Goal: Task Accomplishment & Management: Manage account settings

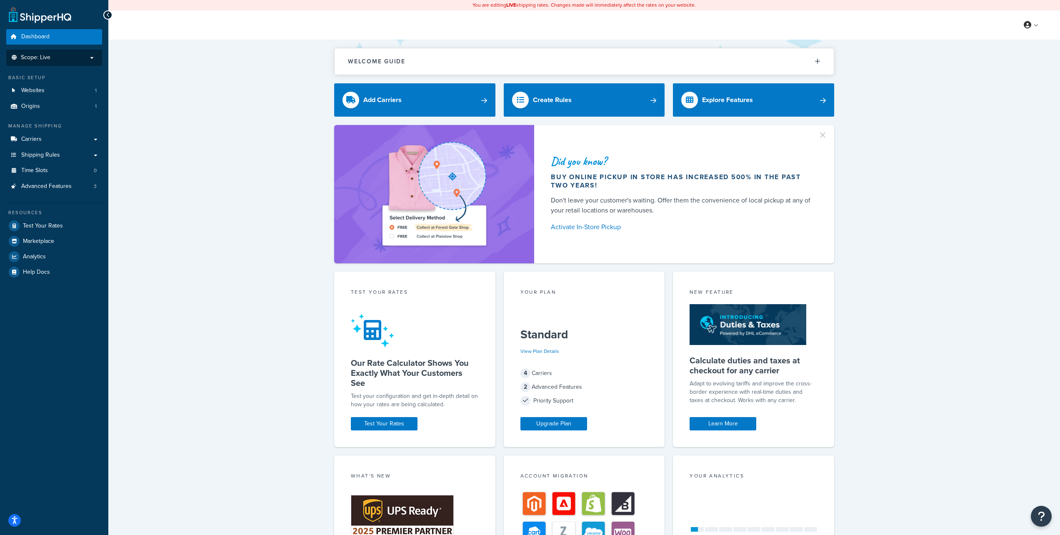
click at [86, 58] on p "Scope: Live" at bounding box center [54, 57] width 88 height 7
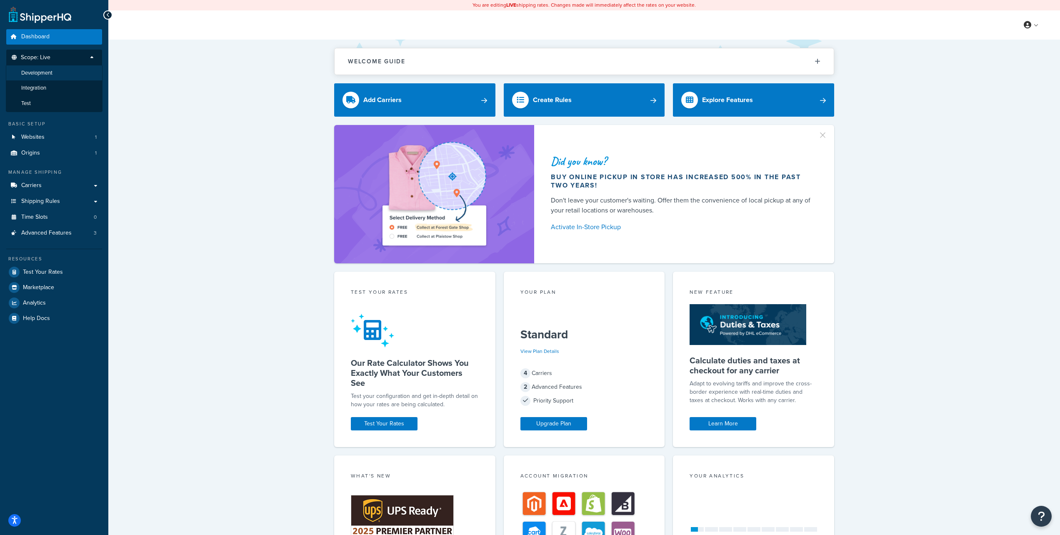
click at [68, 72] on li "Development" at bounding box center [54, 72] width 97 height 15
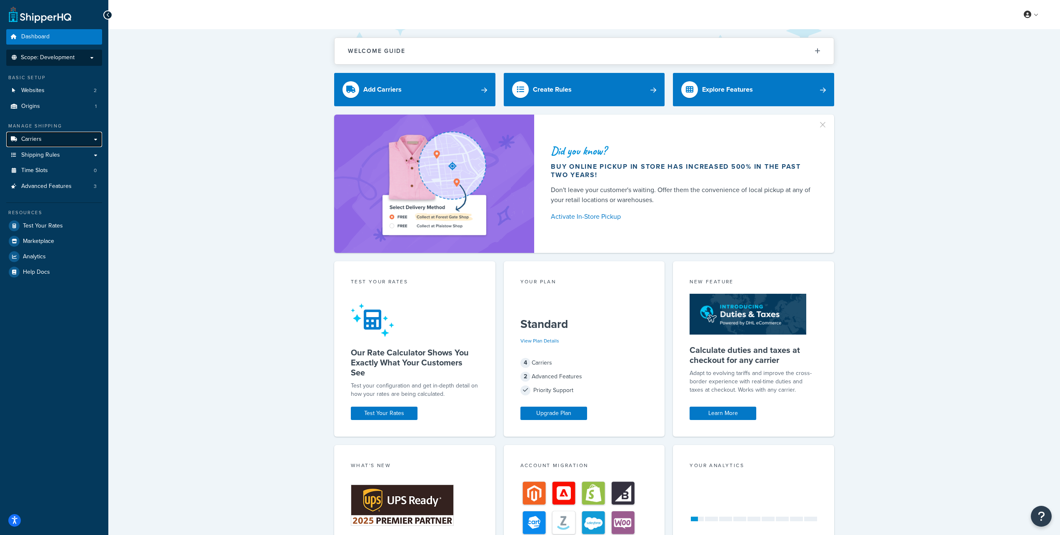
click at [65, 140] on link "Carriers" at bounding box center [54, 139] width 96 height 15
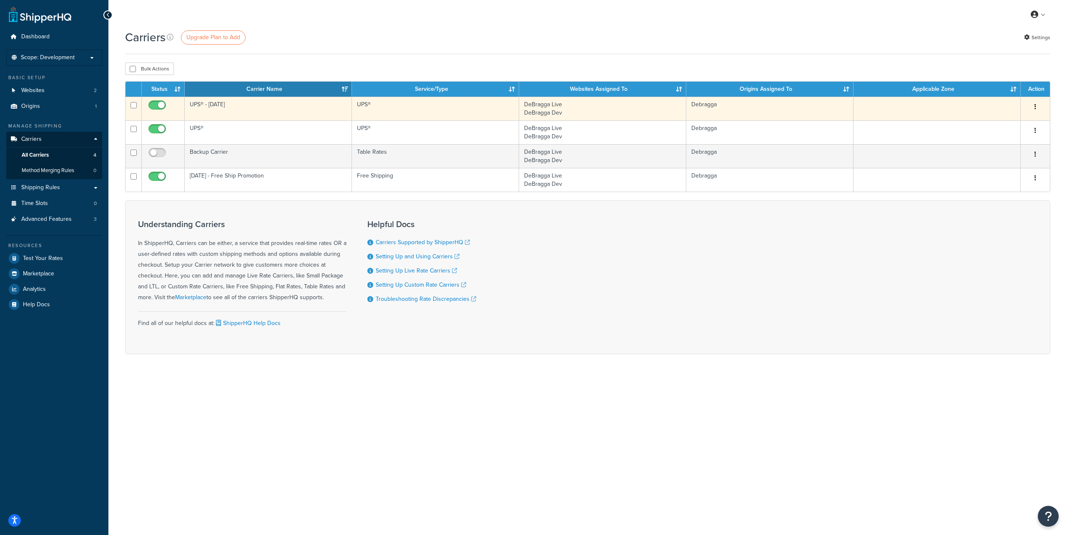
click at [1034, 106] on icon "button" at bounding box center [1035, 107] width 2 height 6
click at [1002, 121] on link "Edit" at bounding box center [1001, 123] width 66 height 17
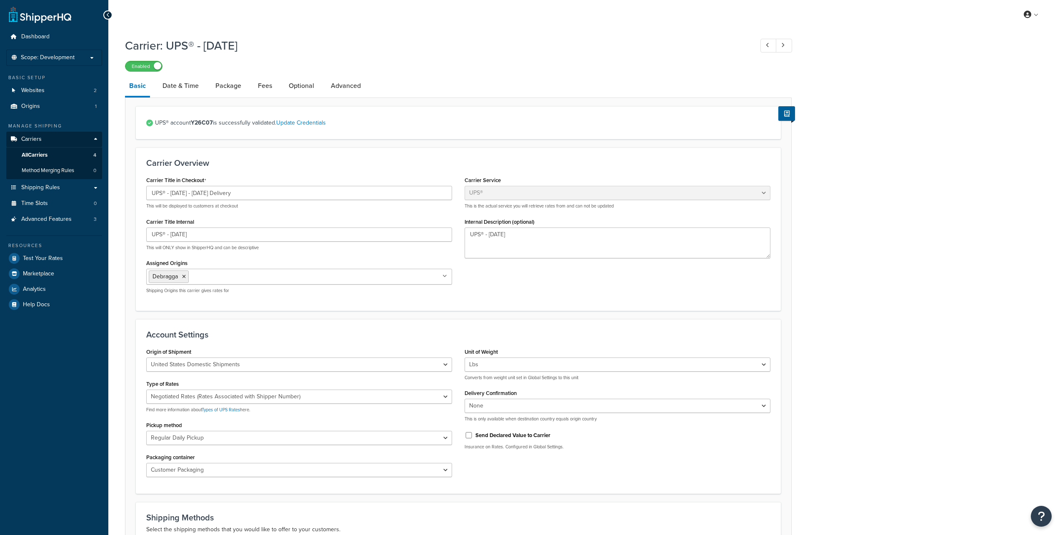
select select "ups"
click at [173, 89] on link "Date & Time" at bounding box center [180, 86] width 45 height 20
select select "yMd"
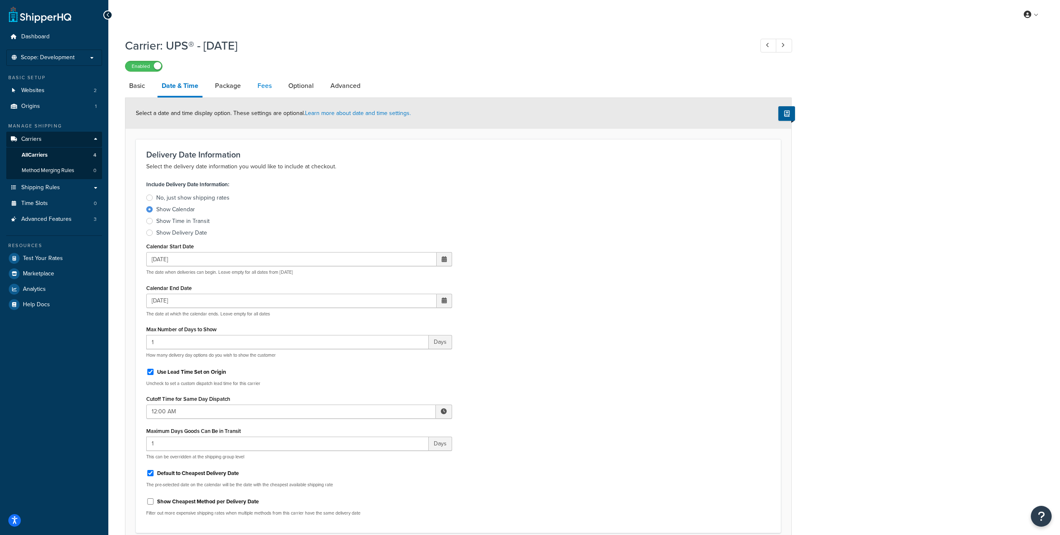
click at [262, 86] on link "Fees" at bounding box center [264, 86] width 23 height 20
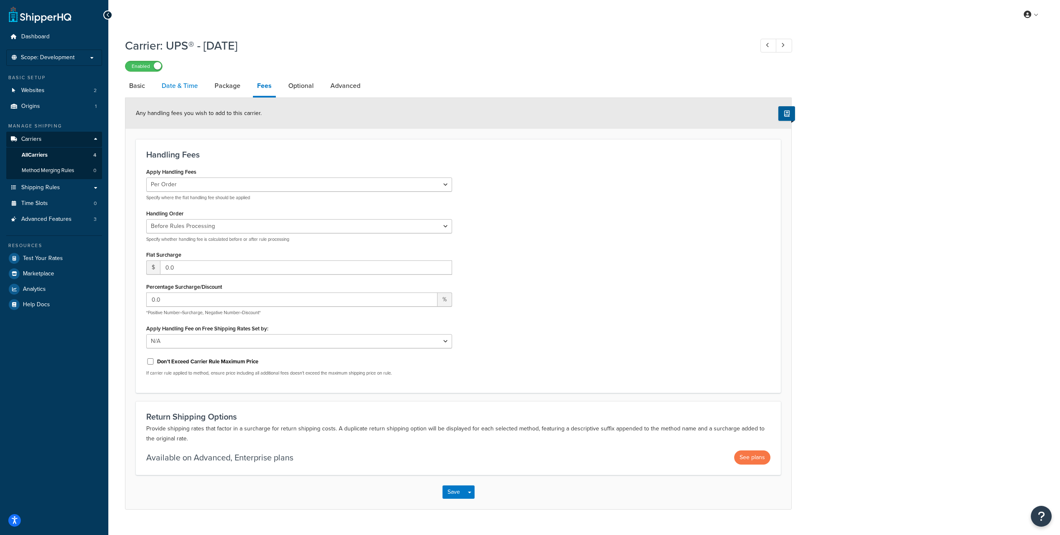
click at [183, 87] on link "Date & Time" at bounding box center [180, 86] width 45 height 20
select select "yMd"
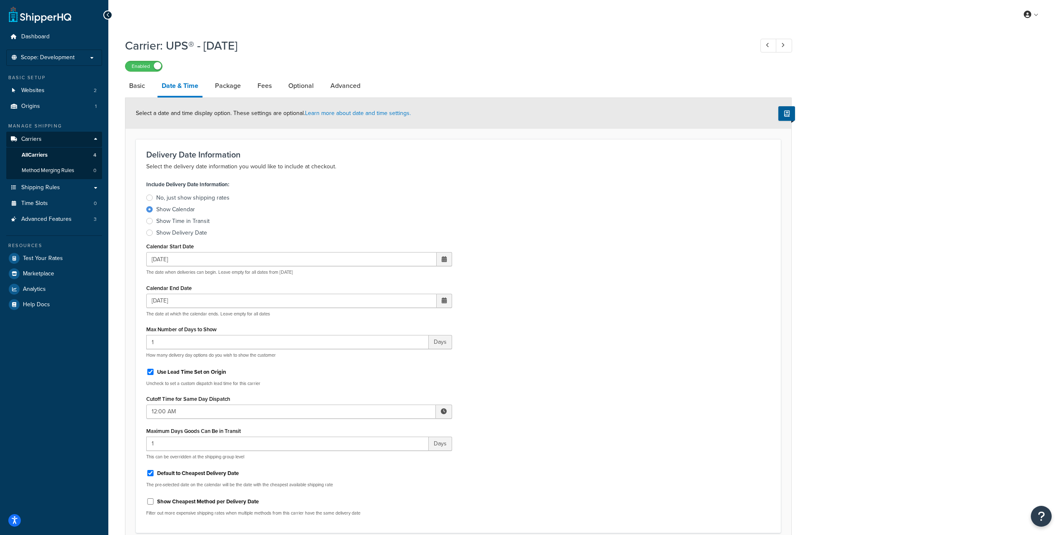
click at [532, 280] on div "Include Delivery Date Information: No, just show shipping rates Show Calendar S…" at bounding box center [458, 350] width 637 height 344
click at [445, 260] on span at bounding box center [444, 259] width 5 height 6
click at [400, 339] on td "19" at bounding box center [400, 338] width 14 height 13
type input "[DATE]"
click at [524, 316] on div "Include Delivery Date Information: No, just show shipping rates Show Calendar S…" at bounding box center [458, 350] width 637 height 344
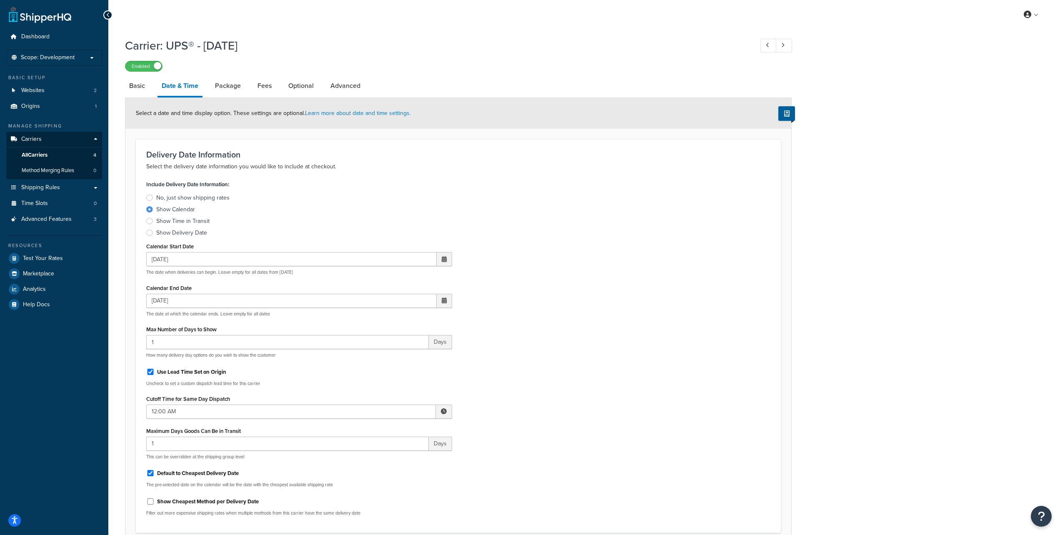
click at [444, 305] on span at bounding box center [444, 301] width 15 height 14
click at [415, 381] on td "20" at bounding box center [414, 379] width 14 height 13
type input "[DATE]"
click at [553, 320] on div "Include Delivery Date Information: No, just show shipping rates Show Calendar S…" at bounding box center [458, 350] width 637 height 344
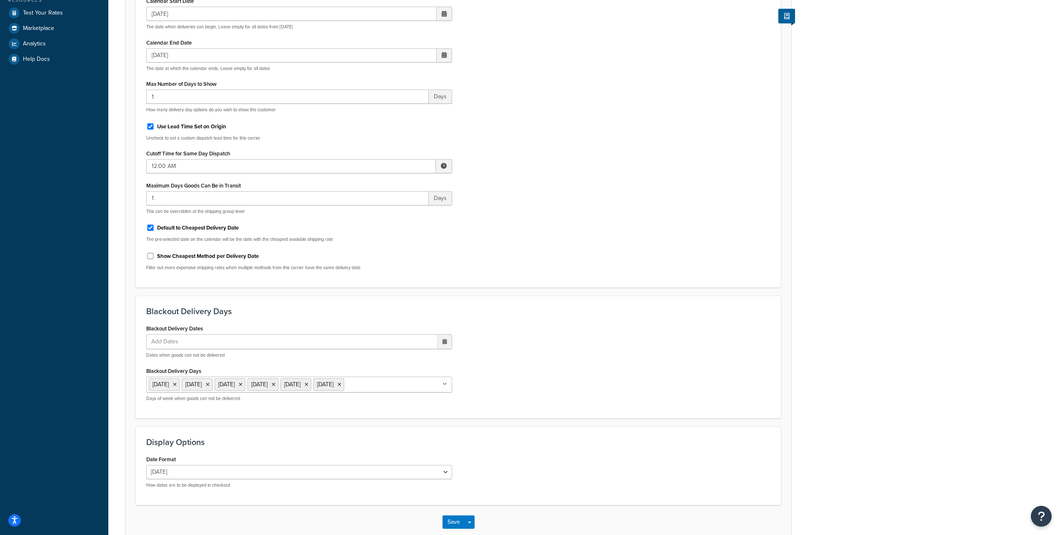
scroll to position [248, 0]
click at [210, 384] on icon at bounding box center [208, 382] width 4 height 5
click at [210, 383] on icon at bounding box center [208, 382] width 4 height 5
click at [130, 386] on form "Select a date and time display option. These settings are optional. Learn more …" at bounding box center [458, 193] width 666 height 687
click at [302, 383] on input "Blackout Delivery Days" at bounding box center [318, 381] width 74 height 9
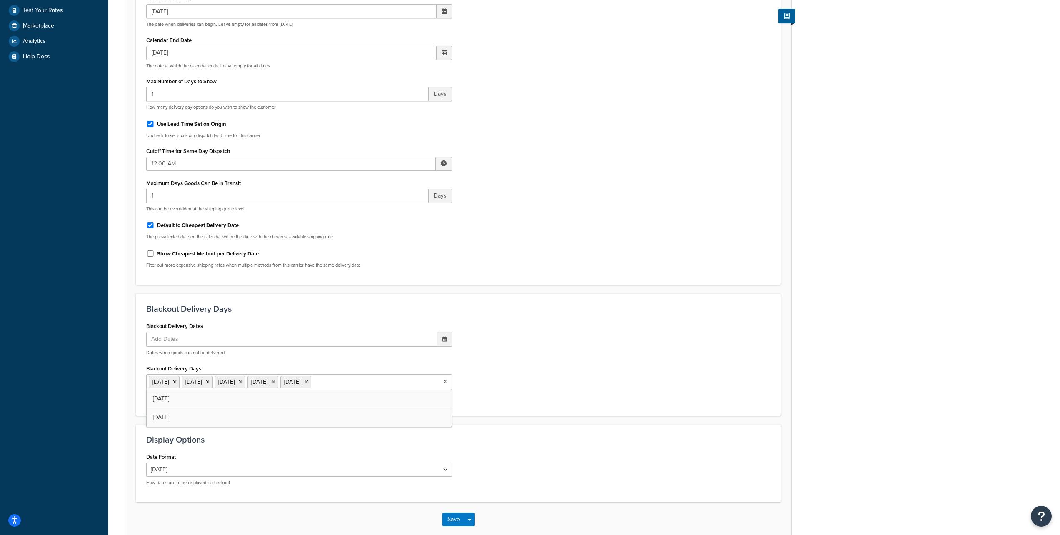
click at [120, 388] on div "Carrier: UPS® - Thanksgiving Enabled Basic Date & Time Package Fees Optional Ad…" at bounding box center [584, 171] width 952 height 773
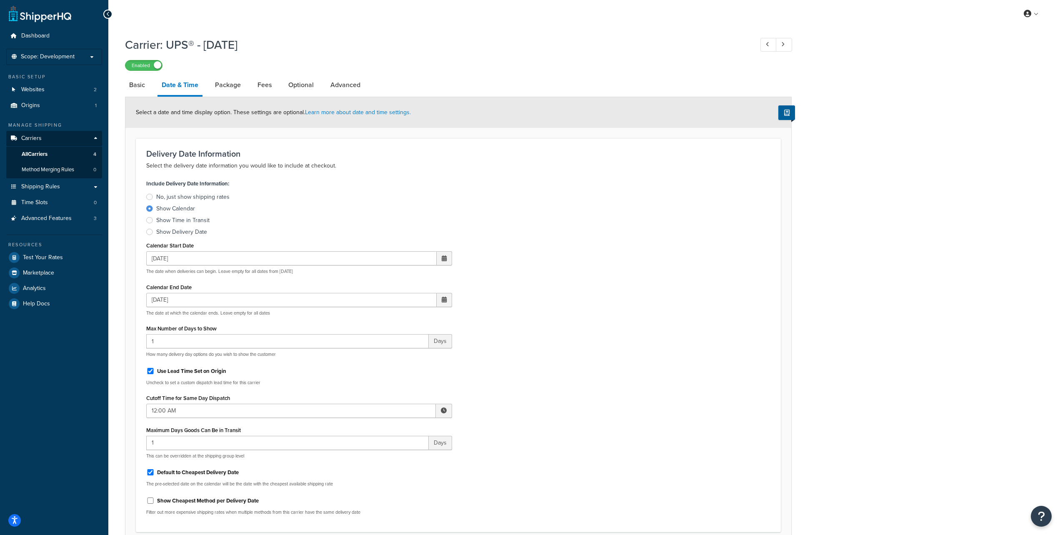
scroll to position [0, 0]
click at [224, 86] on link "Package" at bounding box center [228, 86] width 34 height 20
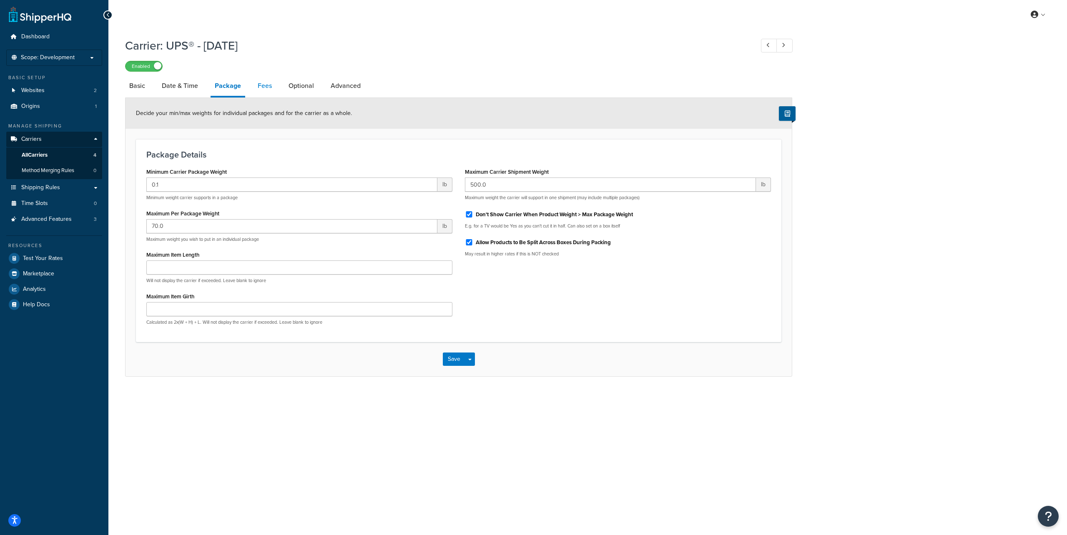
click at [263, 88] on link "Fees" at bounding box center [264, 86] width 23 height 20
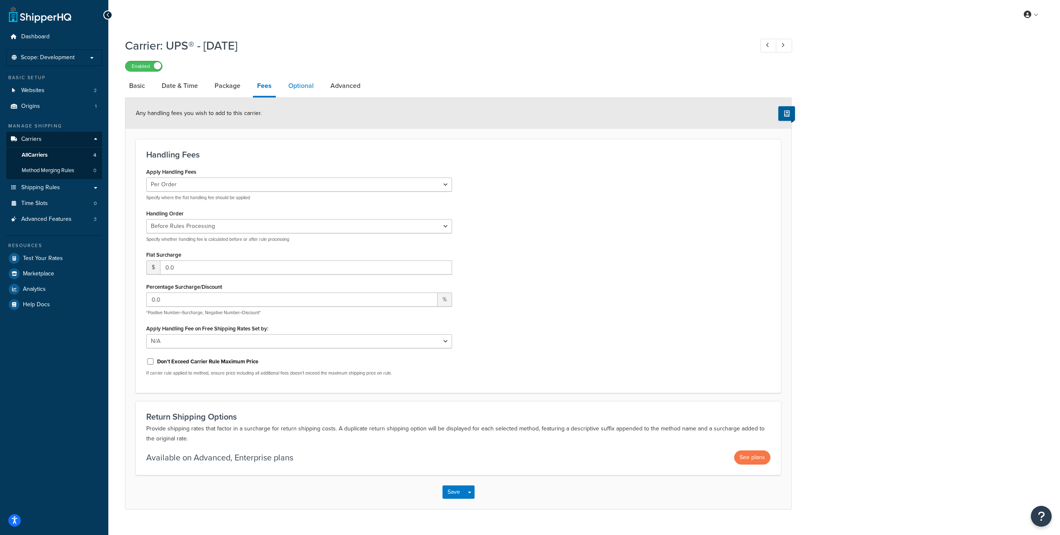
click at [297, 85] on link "Optional" at bounding box center [301, 86] width 34 height 20
select select "165710"
select select "business"
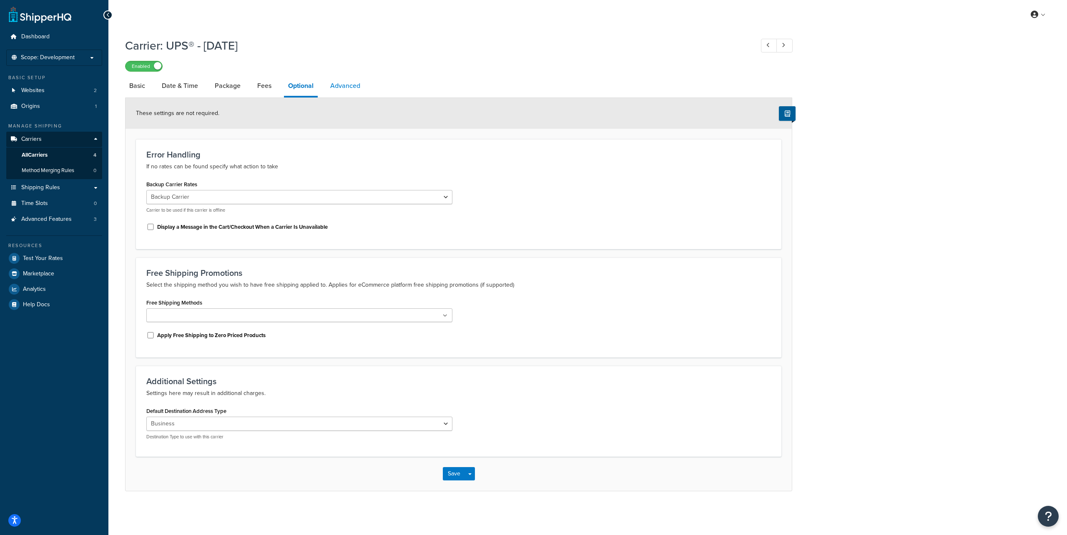
click at [341, 85] on link "Advanced" at bounding box center [345, 86] width 38 height 20
select select "false"
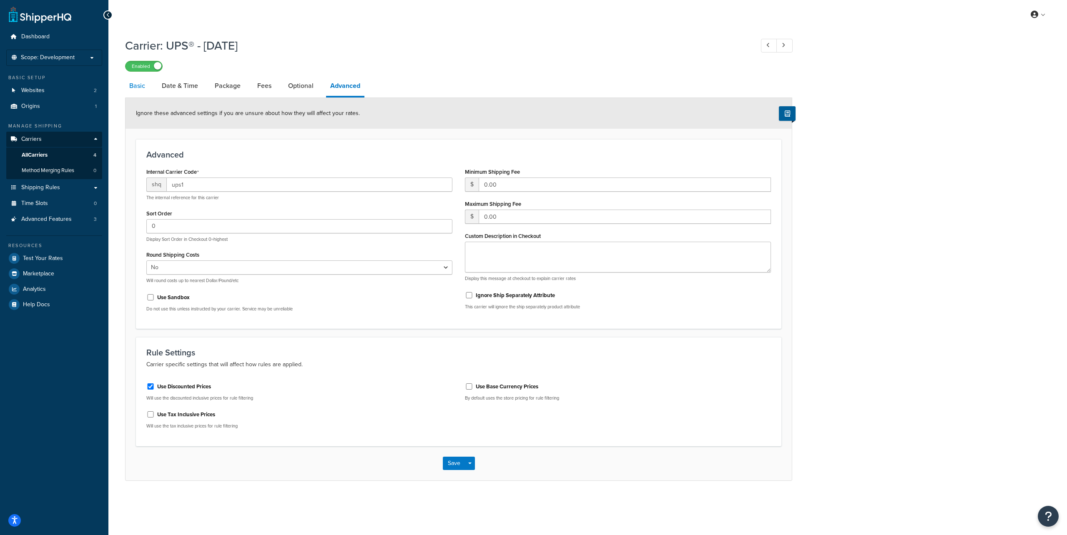
click at [139, 90] on link "Basic" at bounding box center [137, 86] width 24 height 20
select select "ups"
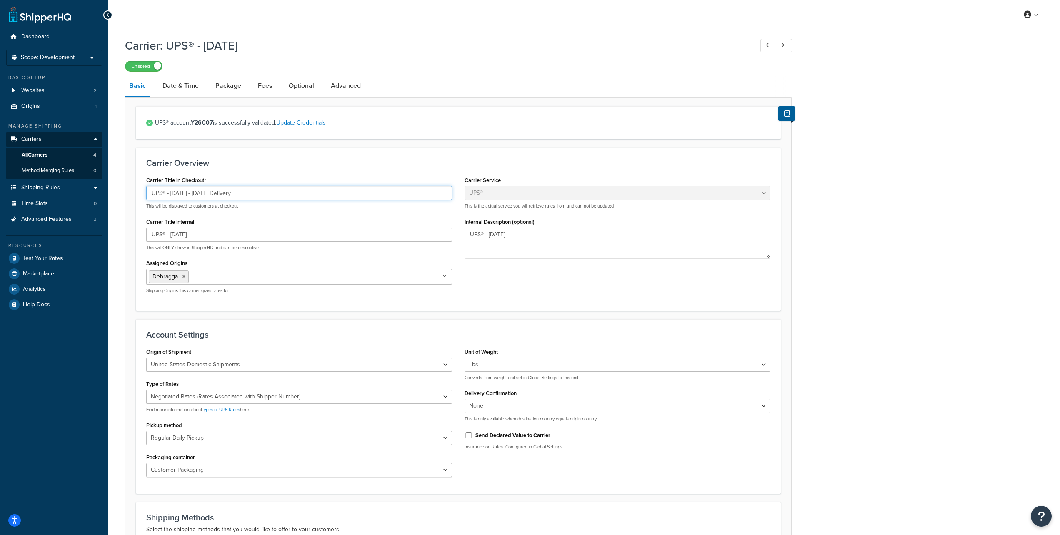
click at [243, 195] on input "UPS® - Thanksgiving - November 26 Delivery" at bounding box center [299, 193] width 306 height 14
click at [238, 193] on input "UPS® - [DATE] - [DATE] Delivery" at bounding box center [299, 193] width 306 height 14
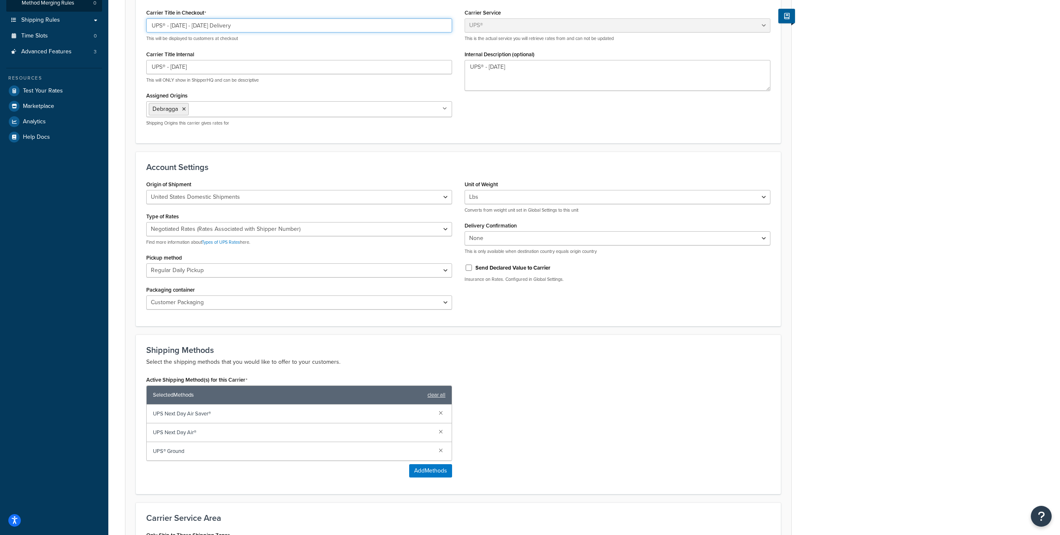
scroll to position [296, 0]
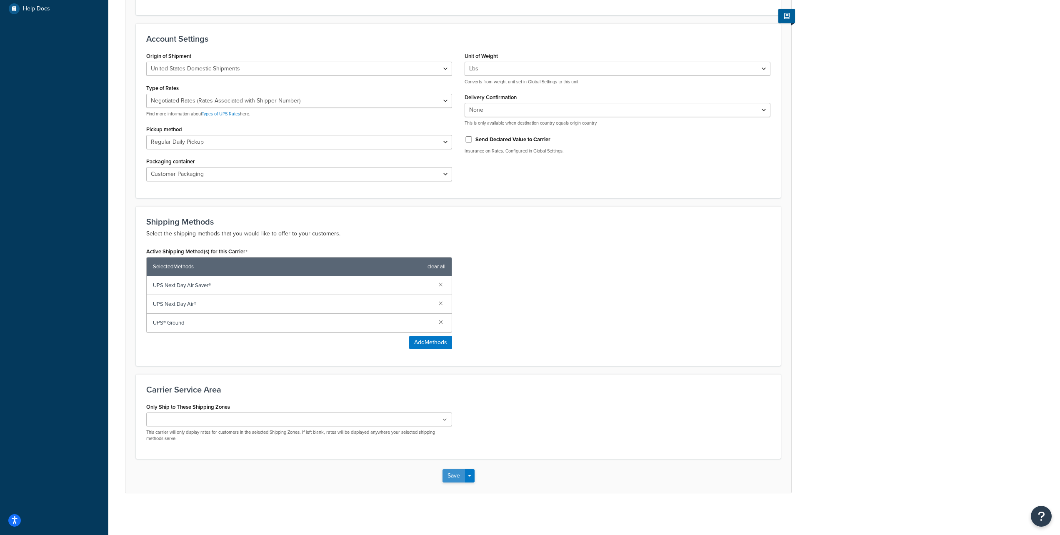
type input "UPS® - [DATE] - [DATE] Delivery"
click at [450, 480] on button "Save" at bounding box center [454, 475] width 23 height 13
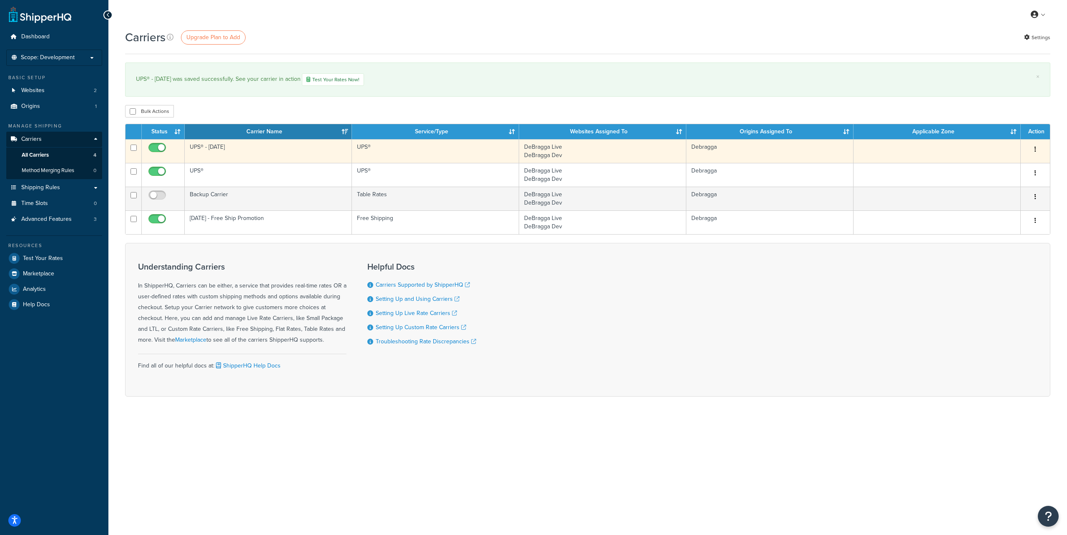
click at [1035, 150] on button "button" at bounding box center [1035, 149] width 12 height 13
click at [1005, 162] on link "Edit" at bounding box center [1001, 166] width 66 height 17
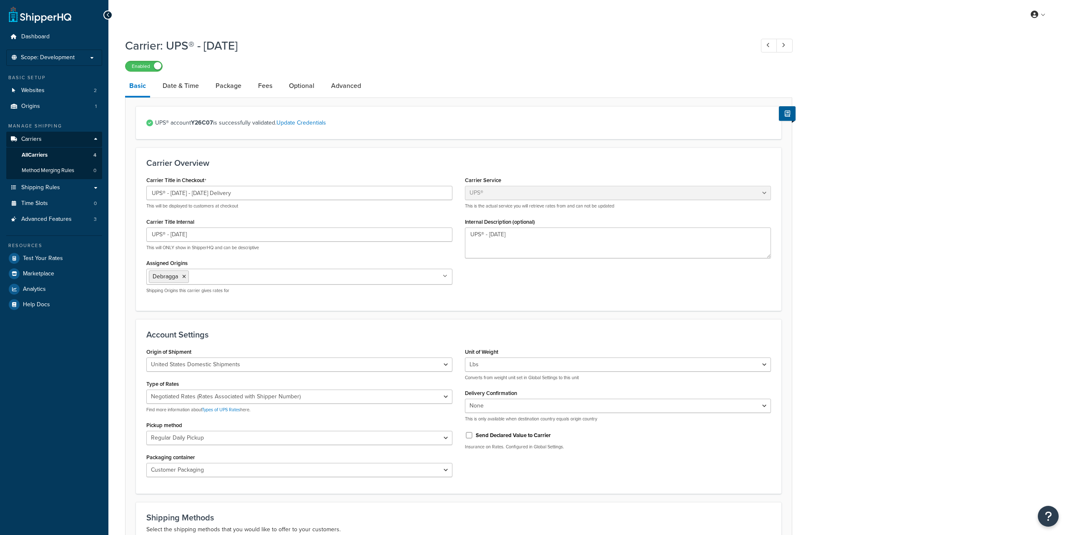
select select "ups"
click at [185, 88] on link "Date & Time" at bounding box center [180, 86] width 45 height 20
select select "yMd"
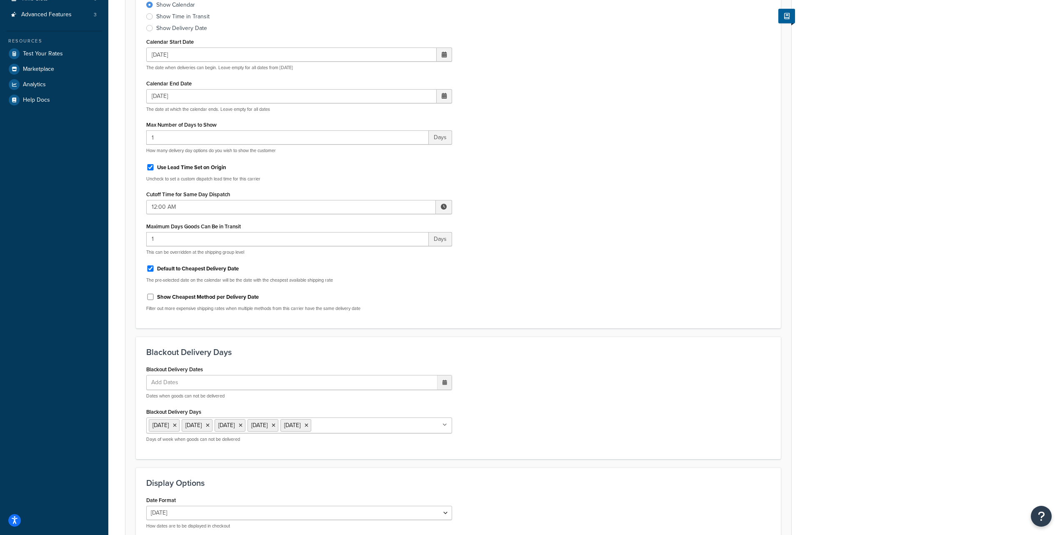
scroll to position [268, 0]
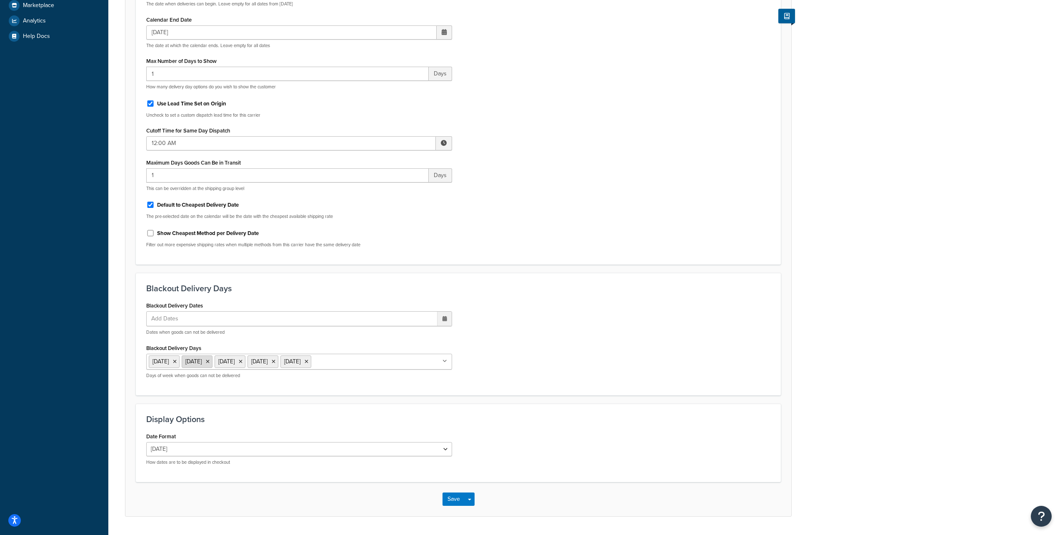
click at [210, 361] on icon at bounding box center [208, 361] width 4 height 5
click at [847, 418] on div "Carrier: UPS® - Thanksgiving Enabled Basic Date & Time Package Fees Optional Ad…" at bounding box center [584, 151] width 952 height 773
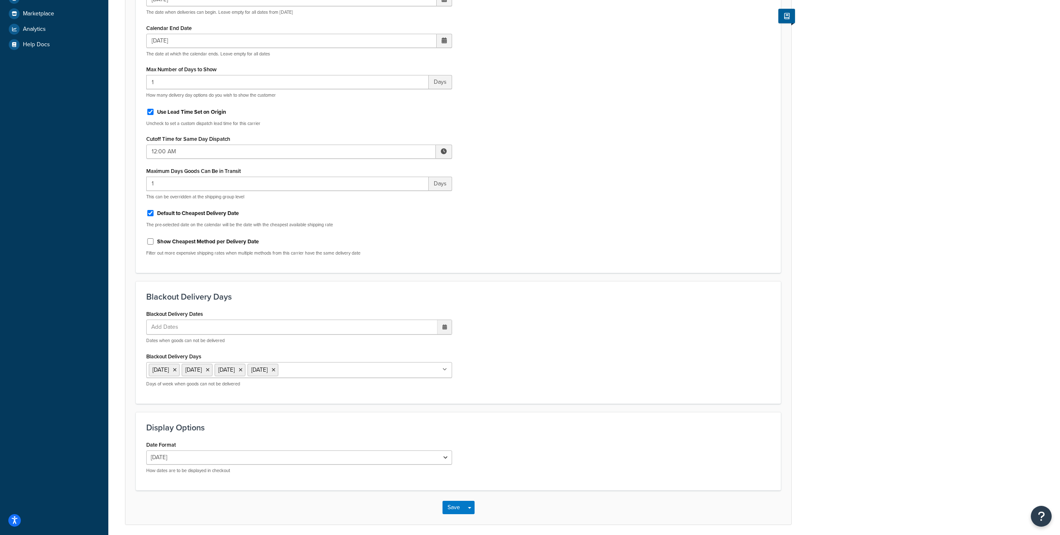
scroll to position [293, 0]
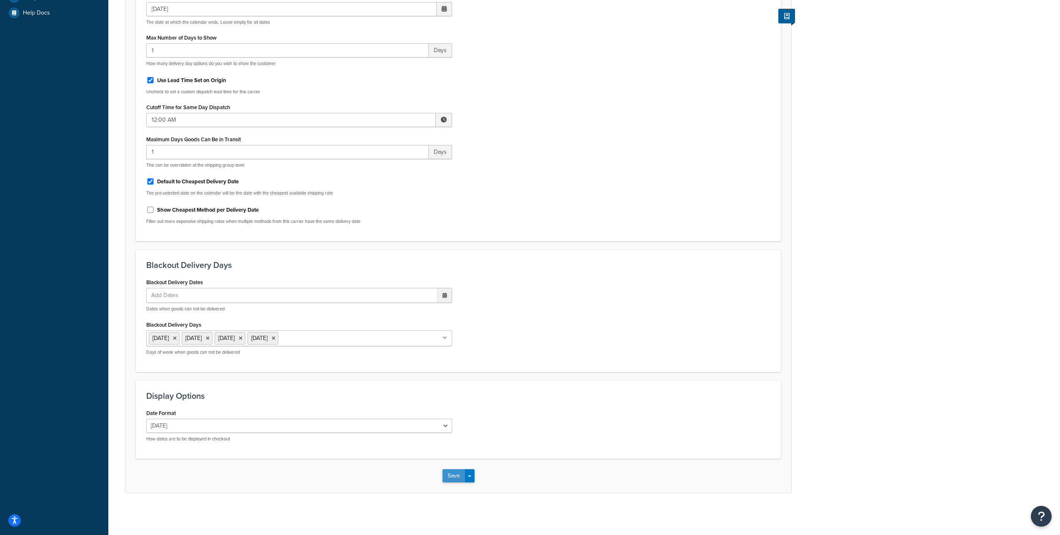
click at [453, 474] on button "Save" at bounding box center [454, 475] width 23 height 13
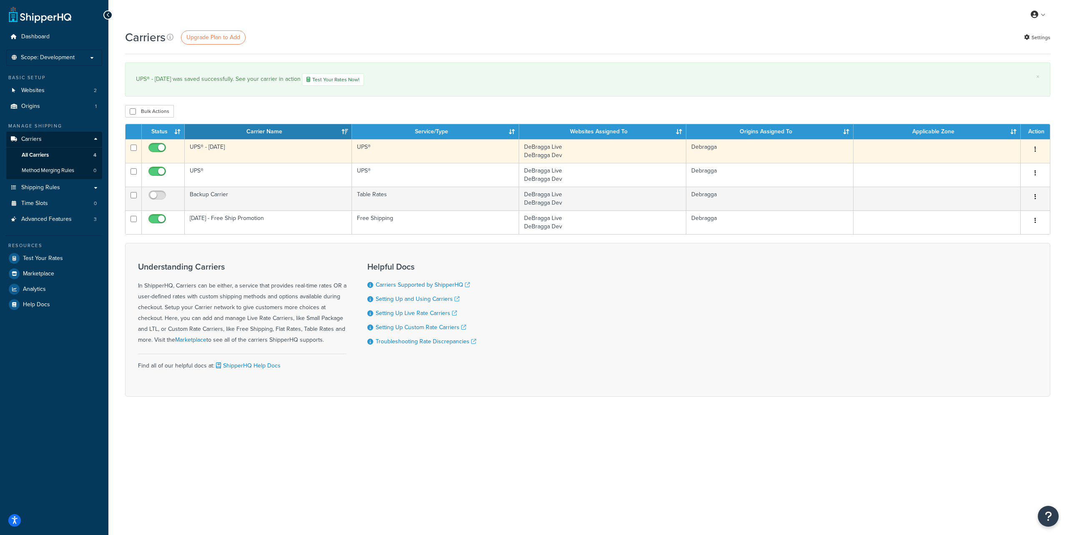
click at [1037, 148] on button "button" at bounding box center [1035, 149] width 12 height 13
click at [1010, 163] on link "Edit" at bounding box center [1001, 166] width 66 height 17
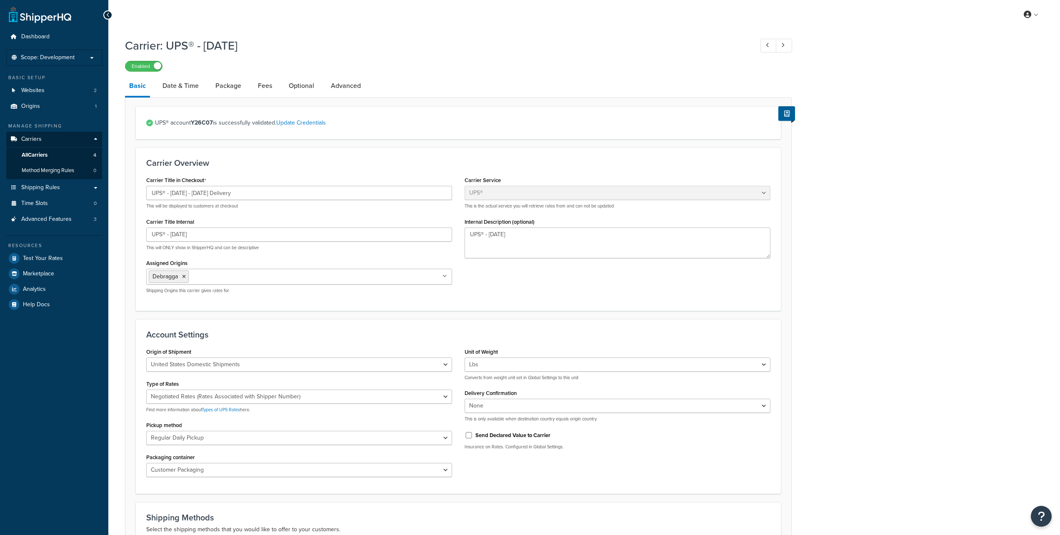
select select "ups"
click at [178, 88] on link "Date & Time" at bounding box center [180, 86] width 45 height 20
select select "yMd"
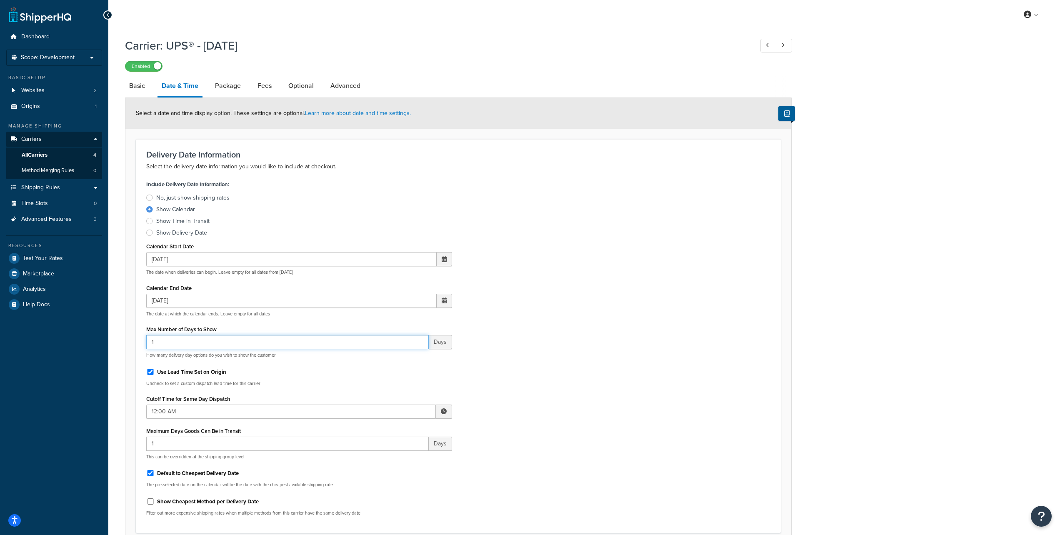
drag, startPoint x: 164, startPoint y: 343, endPoint x: 145, endPoint y: 345, distance: 19.7
click at [145, 345] on div "Include Delivery Date Information: No, just show shipping rates Show Calendar S…" at bounding box center [299, 350] width 318 height 344
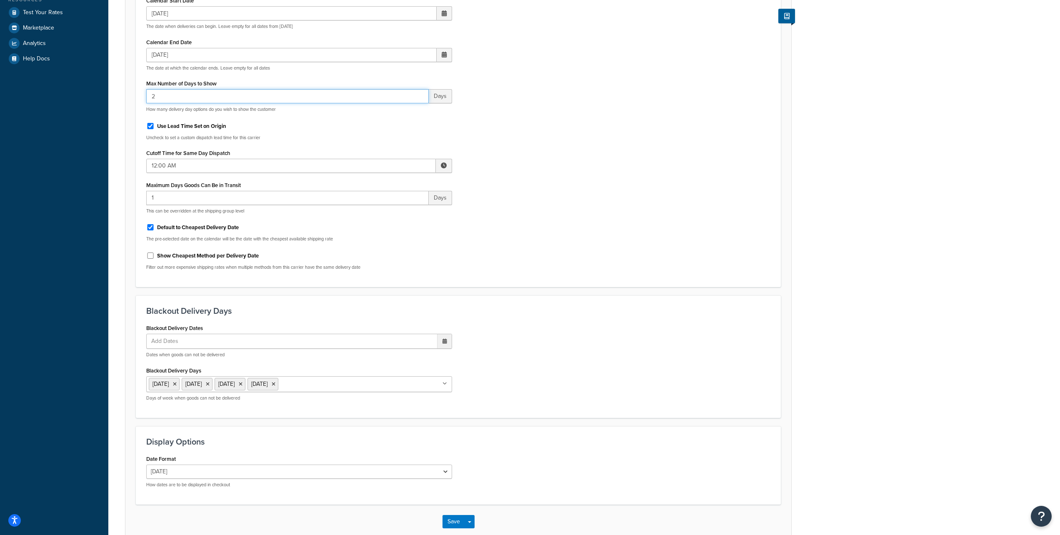
scroll to position [293, 0]
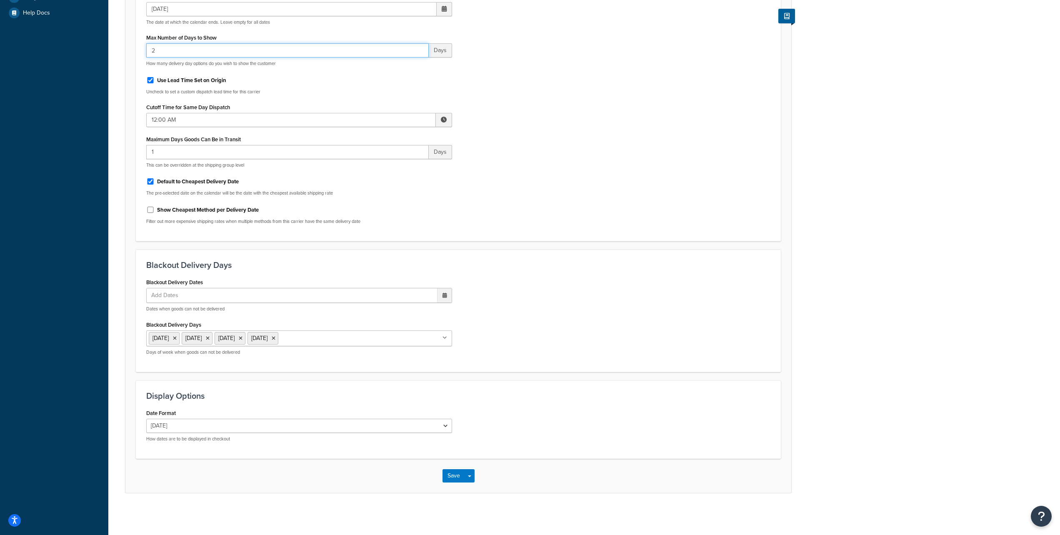
type input "2"
click at [320, 338] on input "Blackout Delivery Days" at bounding box center [318, 337] width 74 height 9
click at [824, 356] on div "Carrier: UPS® - [DATE] Enabled Basic Date & Time Package Fees Optional Advanced…" at bounding box center [584, 128] width 952 height 773
click at [447, 476] on button "Save" at bounding box center [454, 475] width 23 height 13
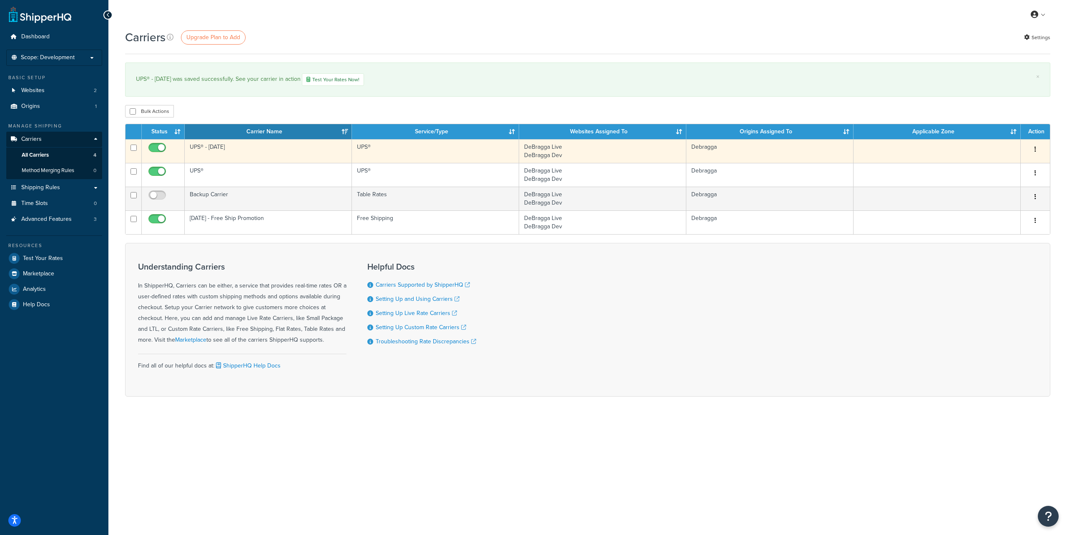
click at [1035, 149] on icon "button" at bounding box center [1035, 149] width 2 height 6
click at [1001, 162] on link "Edit" at bounding box center [1001, 166] width 66 height 17
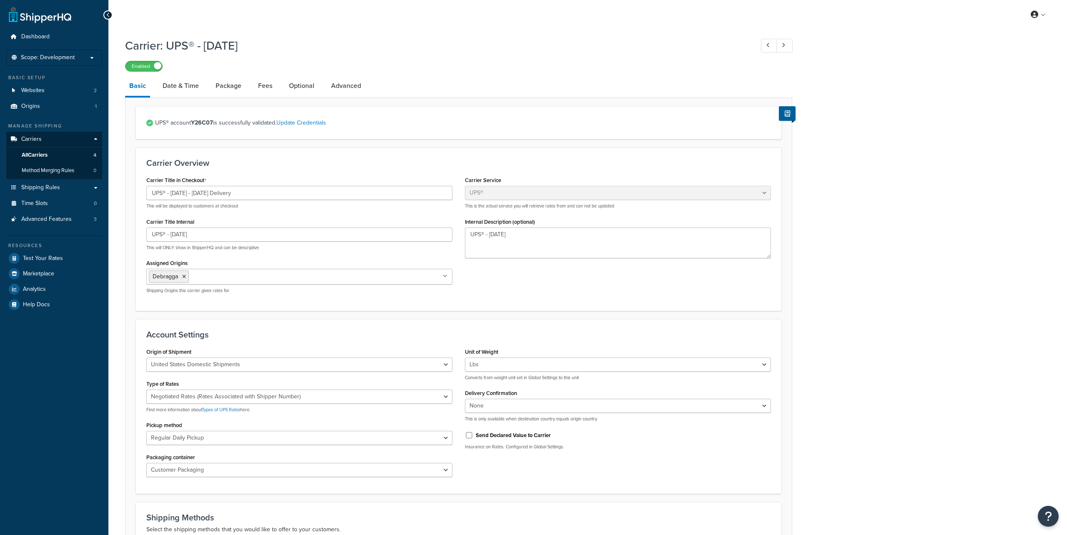
select select "ups"
click at [186, 84] on link "Date & Time" at bounding box center [180, 86] width 45 height 20
select select "yMd"
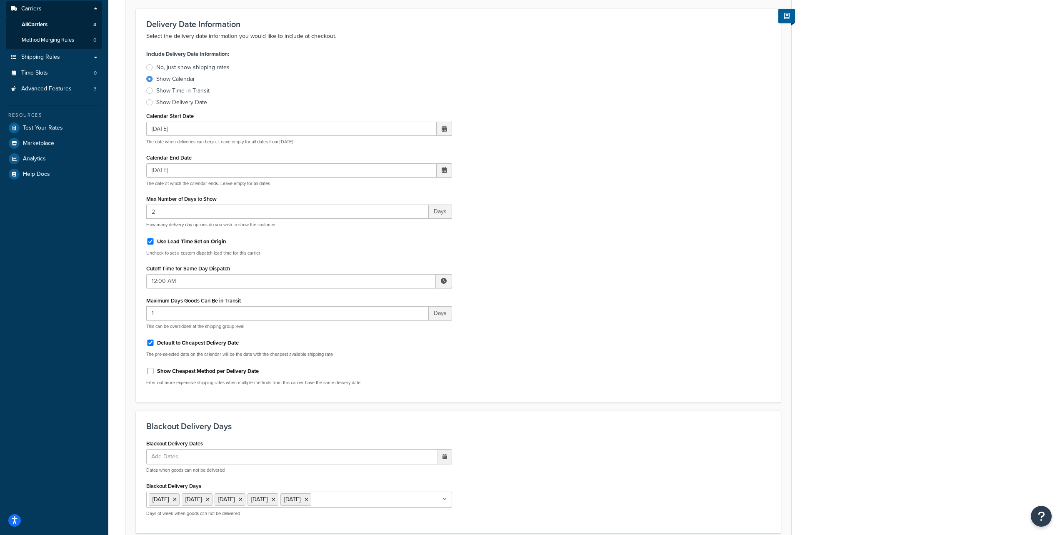
scroll to position [129, 0]
click at [444, 131] on span at bounding box center [444, 131] width 5 height 6
click at [386, 209] on td "18" at bounding box center [386, 209] width 14 height 13
type input "[DATE]"
click at [529, 171] on div "Include Delivery Date Information: No, just show shipping rates Show Calendar S…" at bounding box center [458, 222] width 637 height 344
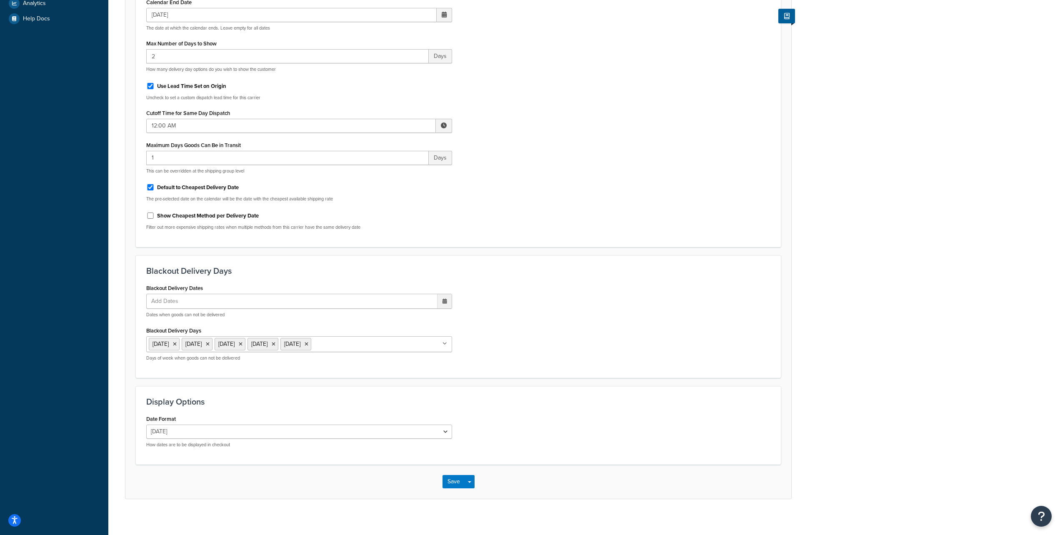
scroll to position [293, 0]
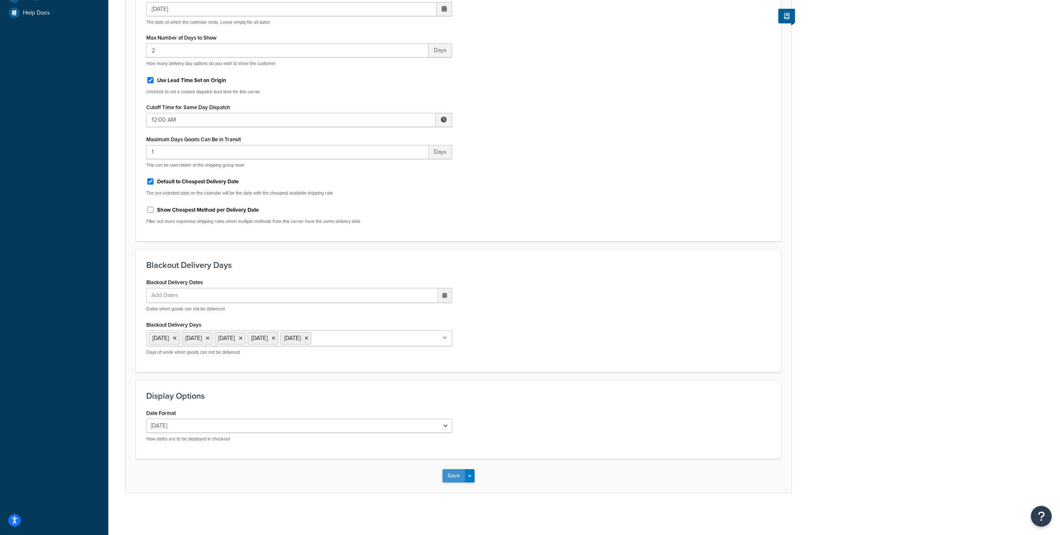
click at [451, 476] on button "Save" at bounding box center [454, 475] width 23 height 13
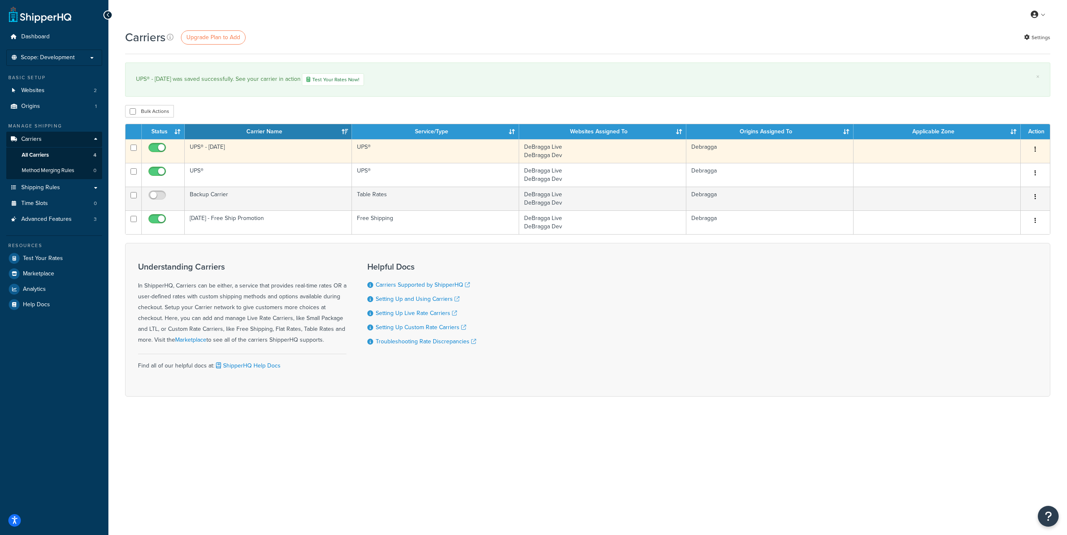
click at [1036, 148] on button "button" at bounding box center [1035, 149] width 12 height 13
click at [1001, 165] on link "Edit" at bounding box center [1001, 166] width 66 height 17
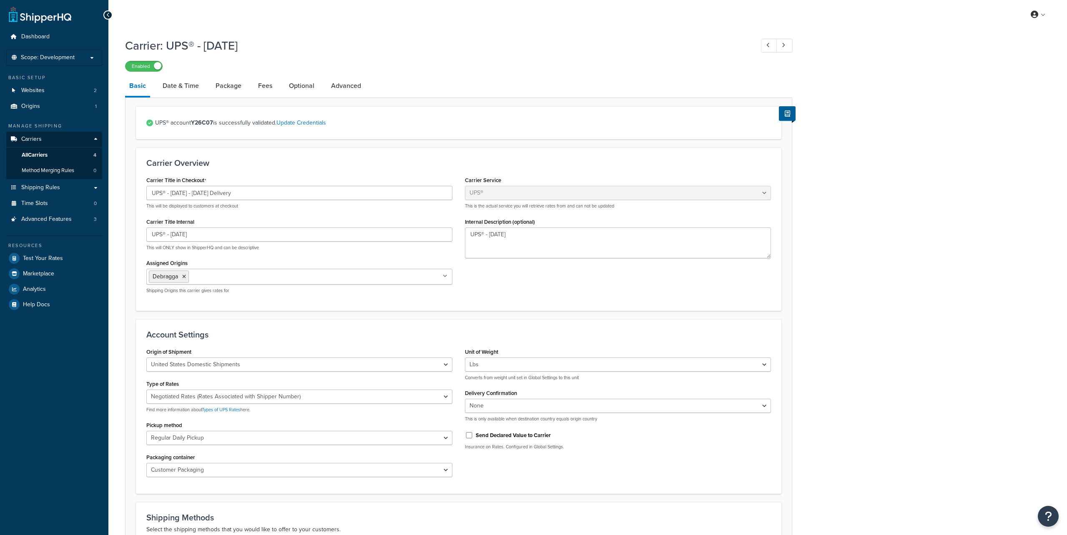
select select "ups"
click at [185, 89] on link "Date & Time" at bounding box center [180, 86] width 45 height 20
select select "yMd"
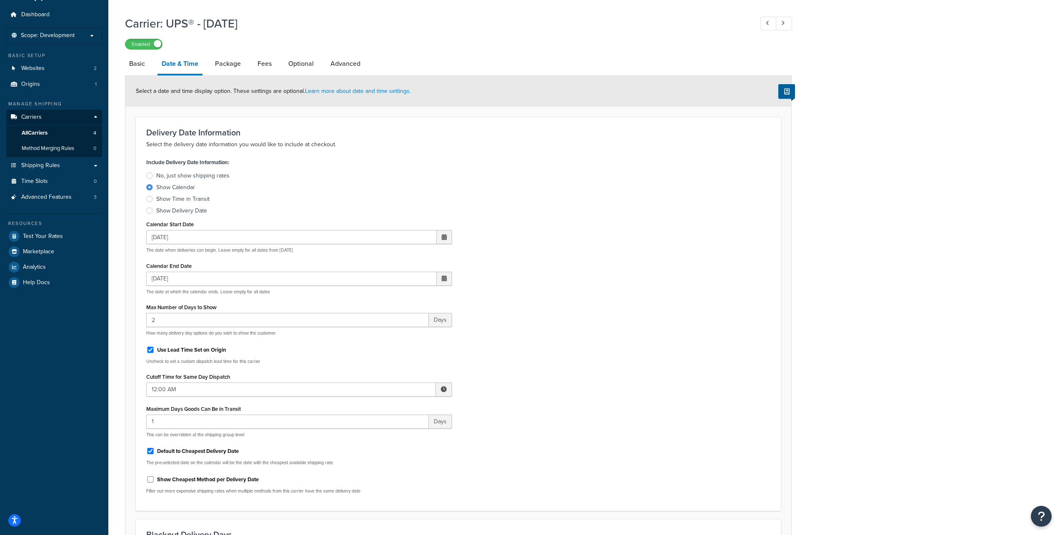
scroll to position [89, 0]
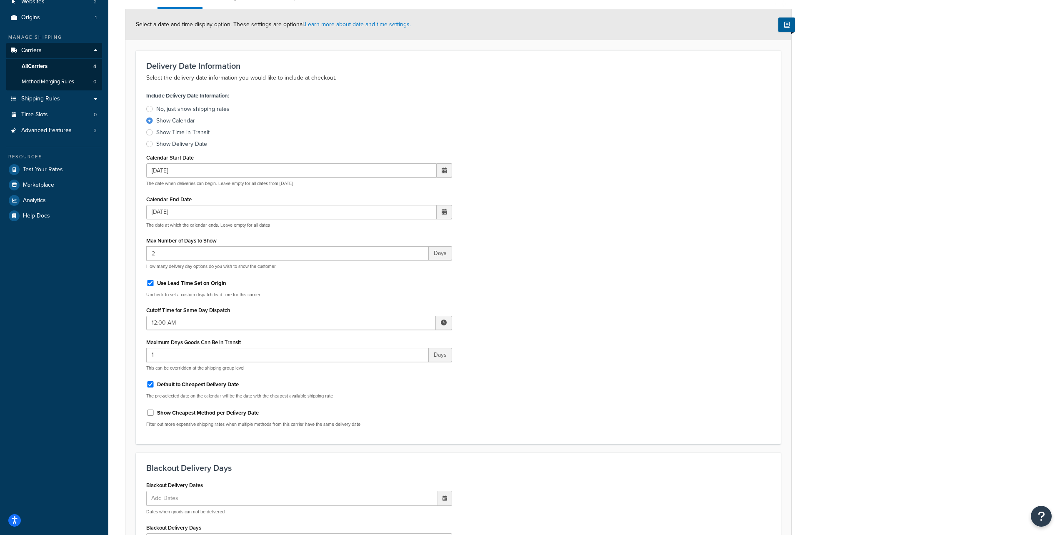
click at [444, 171] on span at bounding box center [444, 171] width 5 height 6
click at [400, 247] on td "19" at bounding box center [400, 249] width 14 height 13
type input "[DATE]"
click at [832, 202] on div "Carrier: UPS® - Thanksgiving Enabled Basic Date & Time Package Fees Optional Ad…" at bounding box center [584, 331] width 952 height 773
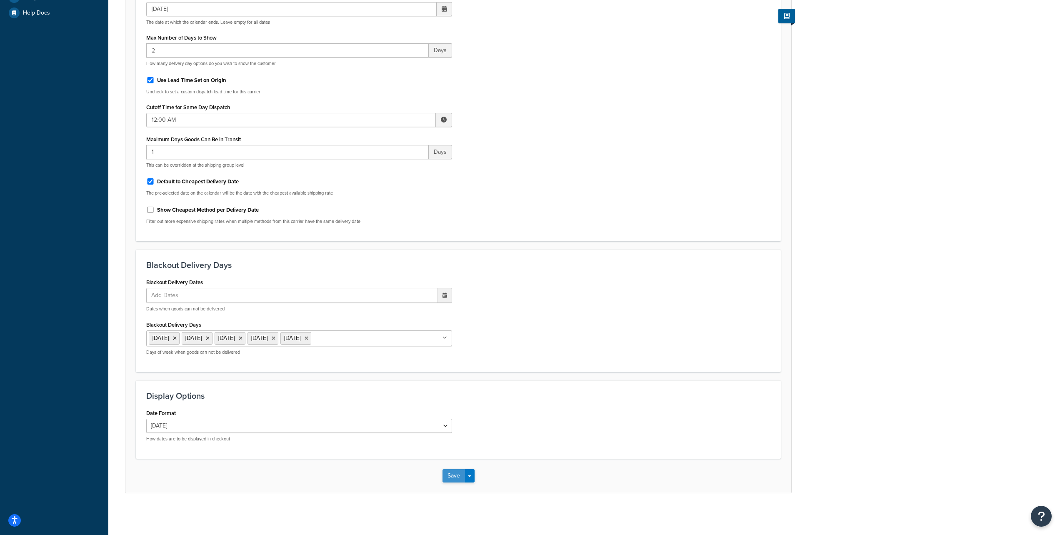
click at [449, 474] on button "Save" at bounding box center [454, 475] width 23 height 13
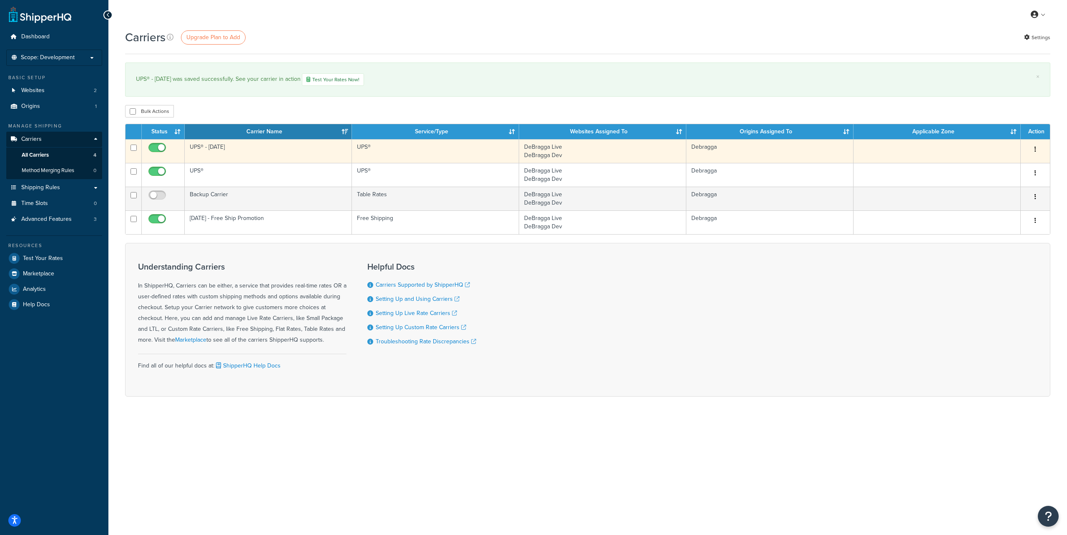
click at [1035, 149] on icon "button" at bounding box center [1035, 149] width 2 height 6
click at [1008, 162] on link "Edit" at bounding box center [1001, 166] width 66 height 17
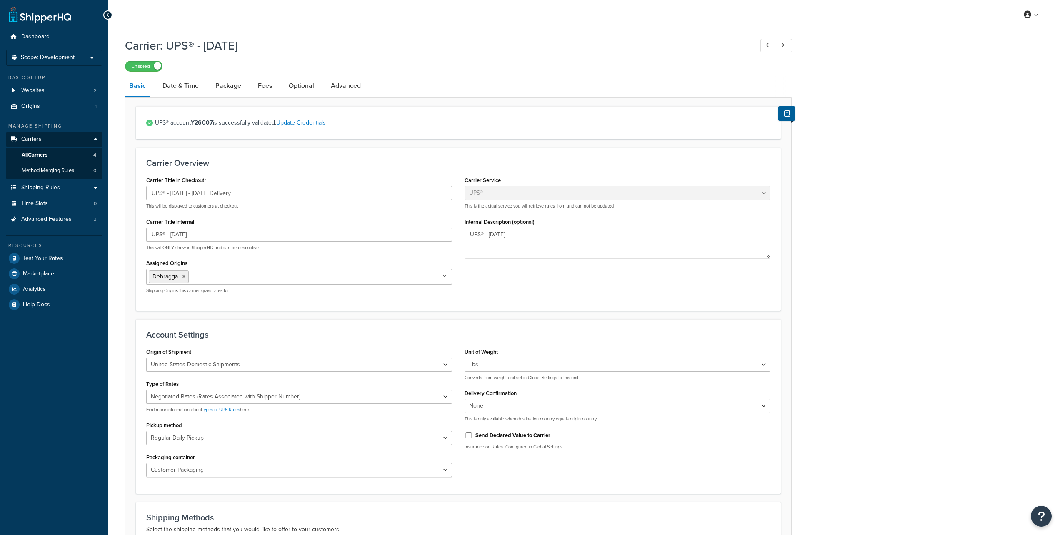
select select "ups"
click at [188, 89] on link "Date & Time" at bounding box center [180, 86] width 45 height 20
select select "yMd"
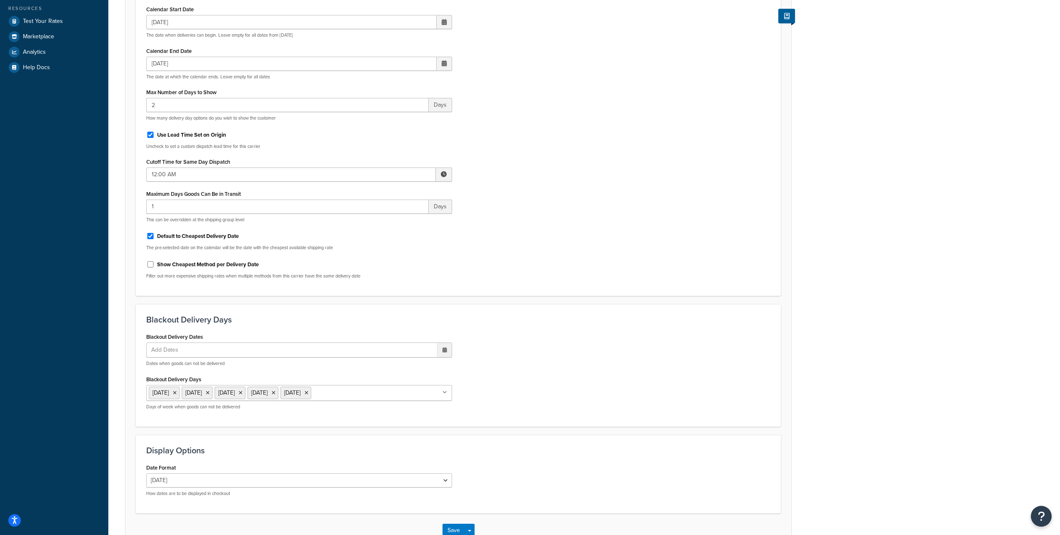
scroll to position [293, 0]
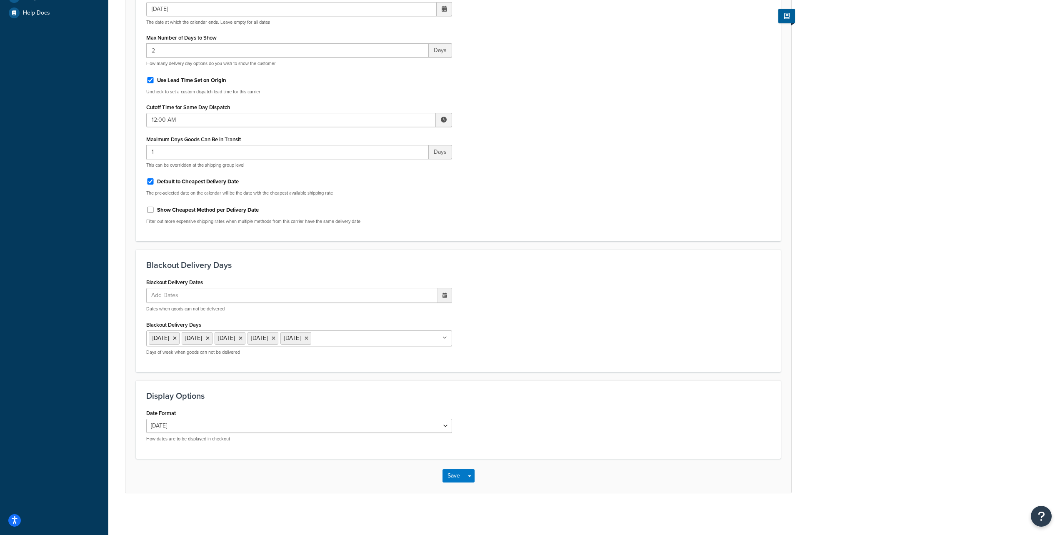
click at [864, 202] on div "Carrier: UPS® - Thanksgiving Enabled Basic Date & Time Package Fees Optional Ad…" at bounding box center [584, 128] width 952 height 773
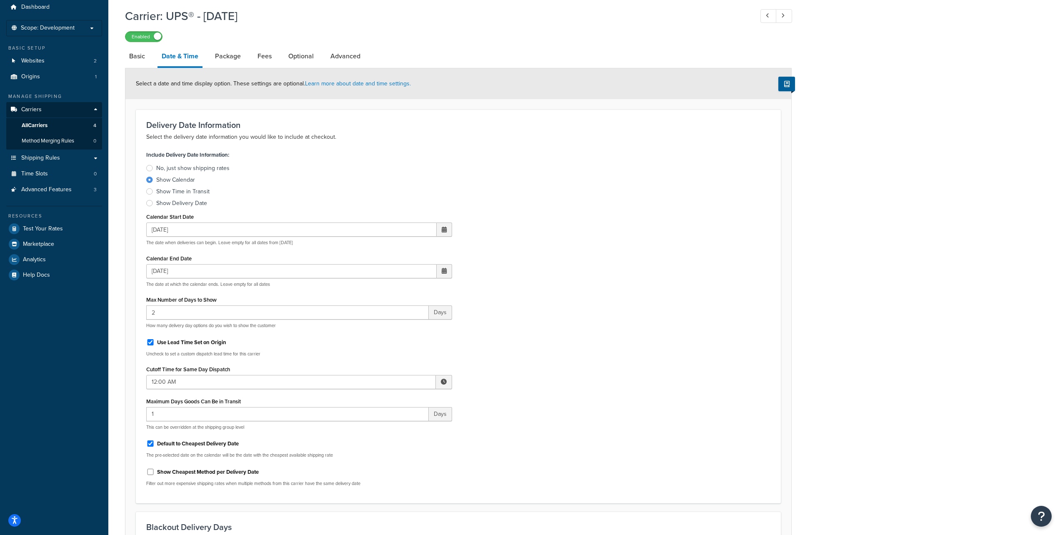
scroll to position [30, 0]
click at [233, 55] on link "Package" at bounding box center [228, 56] width 34 height 20
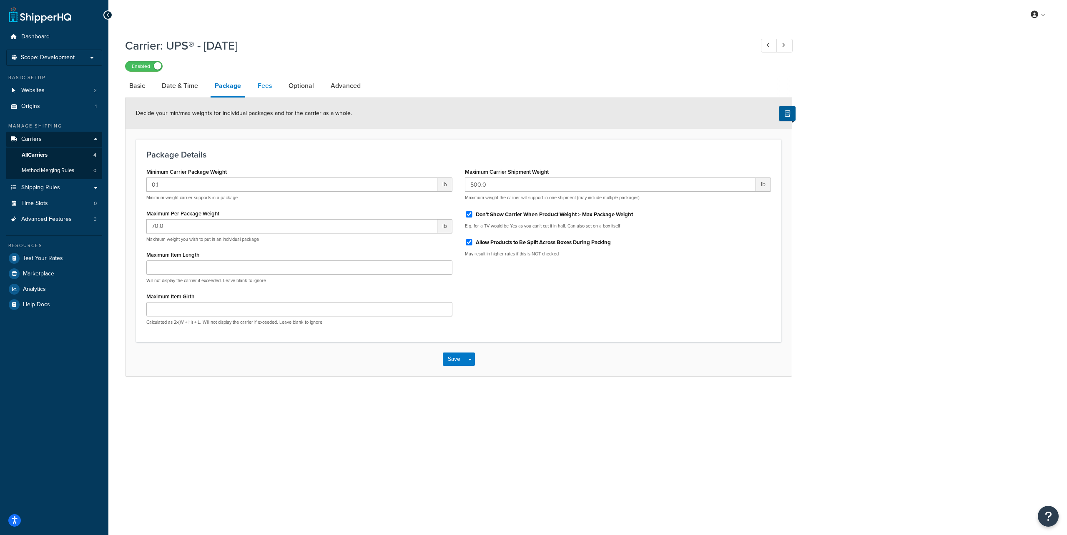
click at [265, 83] on link "Fees" at bounding box center [264, 86] width 23 height 20
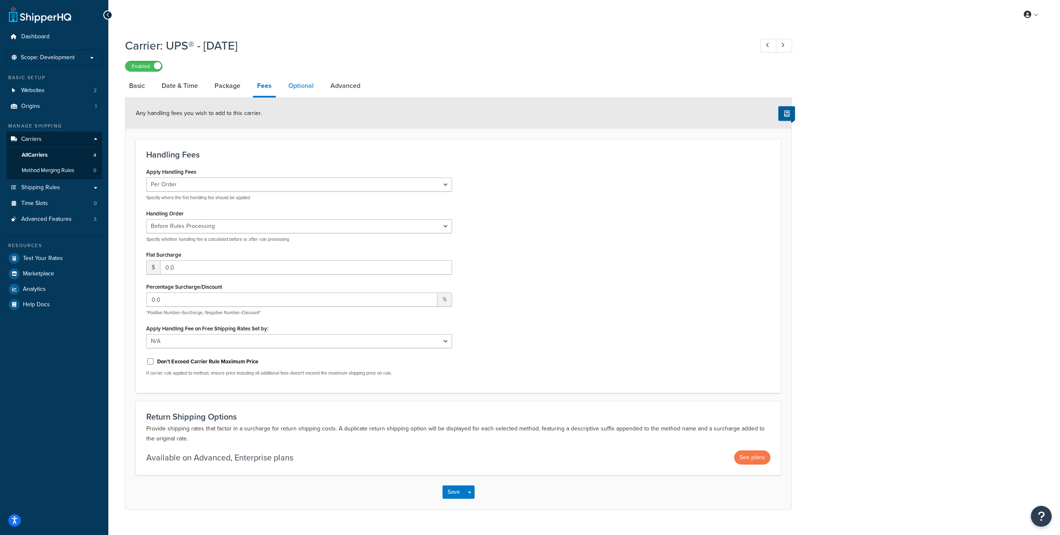
click at [299, 88] on link "Optional" at bounding box center [301, 86] width 34 height 20
select select "165710"
select select "business"
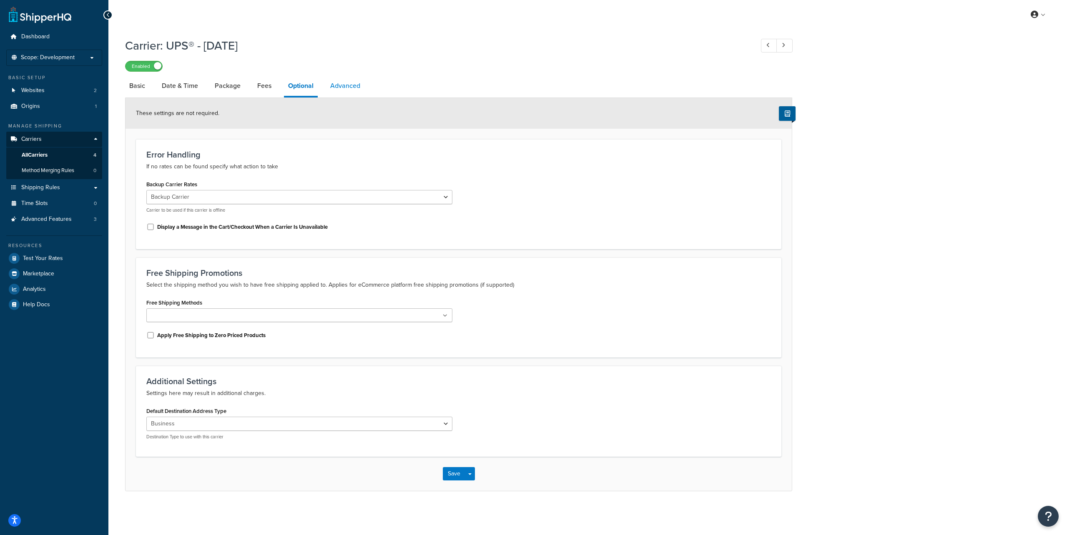
click at [351, 88] on link "Advanced" at bounding box center [345, 86] width 38 height 20
select select "false"
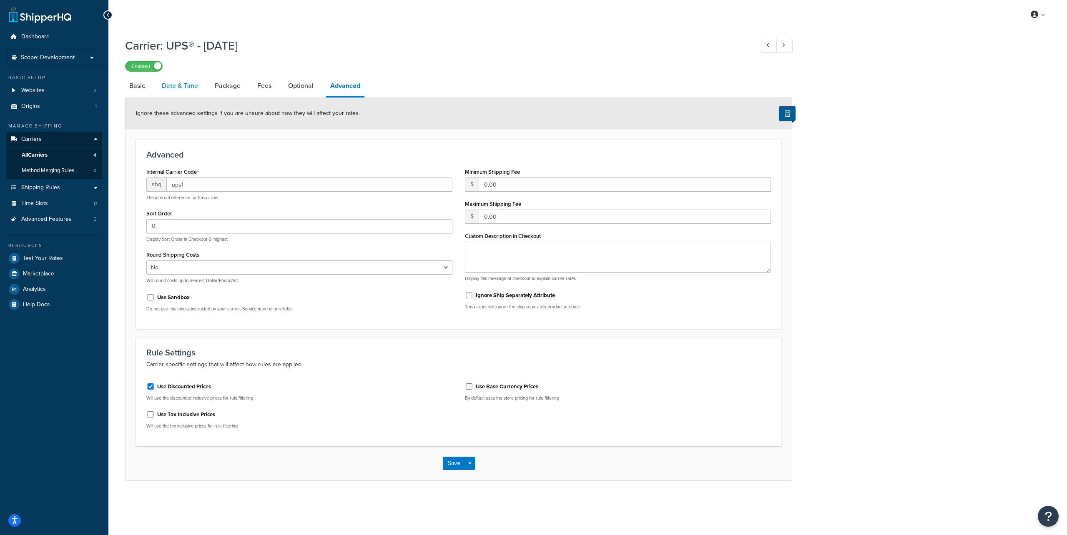
click at [188, 87] on link "Date & Time" at bounding box center [180, 86] width 45 height 20
select select "yMd"
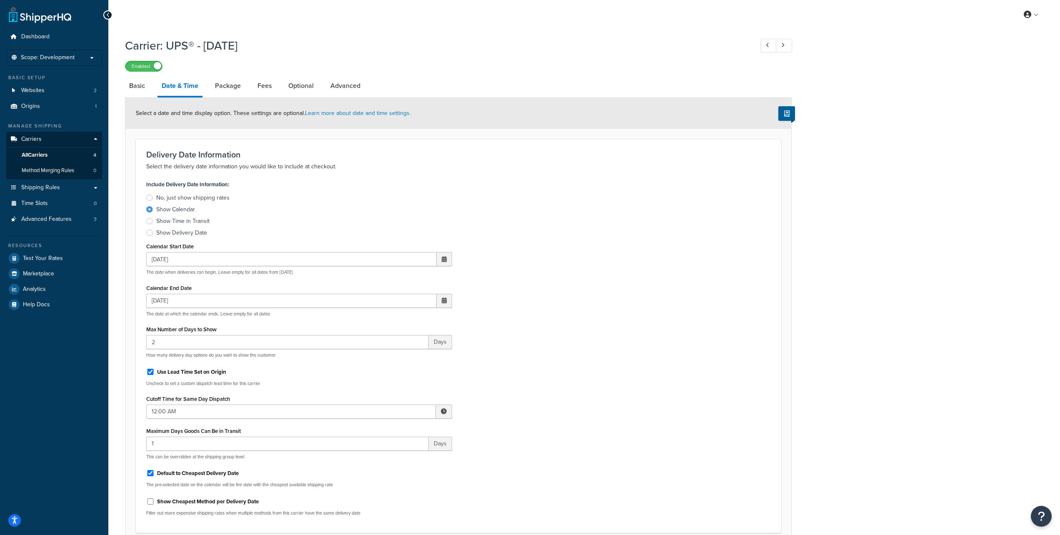
click at [684, 210] on div "Include Delivery Date Information: No, just show shipping rates Show Calendar S…" at bounding box center [458, 350] width 637 height 344
click at [441, 259] on span at bounding box center [444, 259] width 15 height 14
click at [370, 339] on td "17" at bounding box center [371, 338] width 14 height 13
type input "11/17/2025"
click at [600, 283] on div "Include Delivery Date Information: No, just show shipping rates Show Calendar S…" at bounding box center [458, 350] width 637 height 344
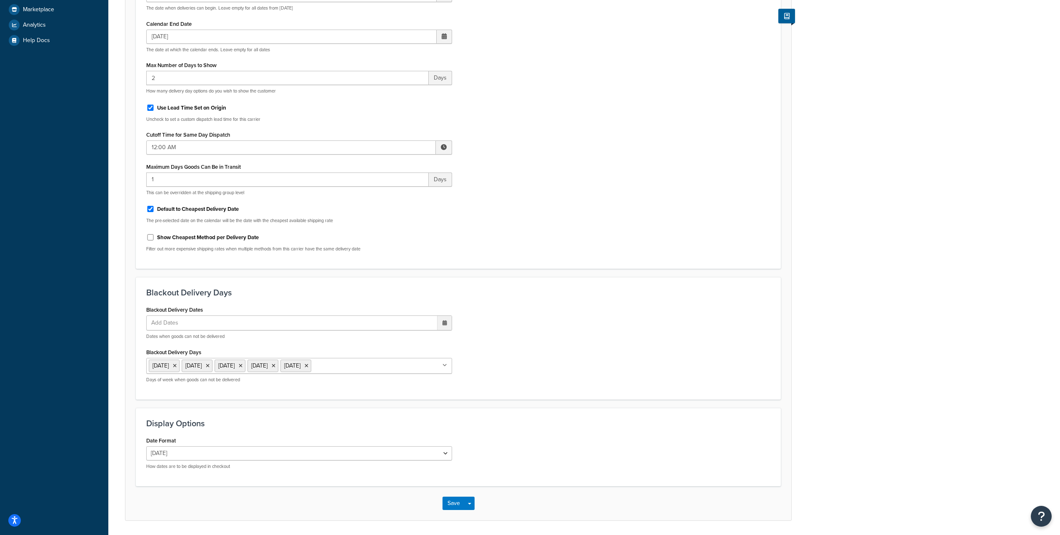
scroll to position [293, 0]
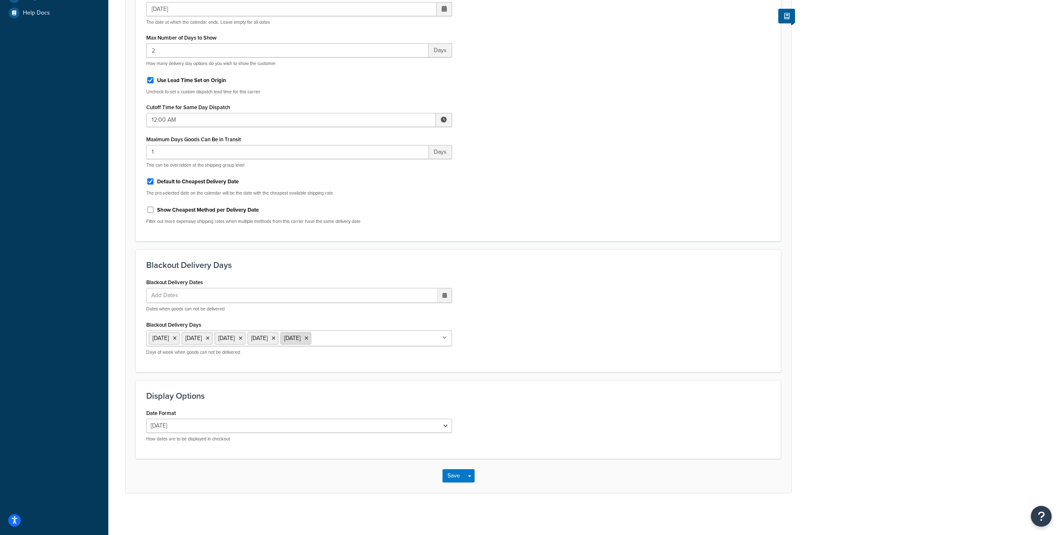
click at [308, 339] on icon at bounding box center [307, 338] width 4 height 5
click at [276, 338] on icon at bounding box center [274, 338] width 4 height 5
click at [243, 339] on icon at bounding box center [241, 338] width 4 height 5
click at [210, 337] on icon at bounding box center [208, 338] width 4 height 5
click at [180, 339] on li "Monday" at bounding box center [164, 338] width 31 height 13
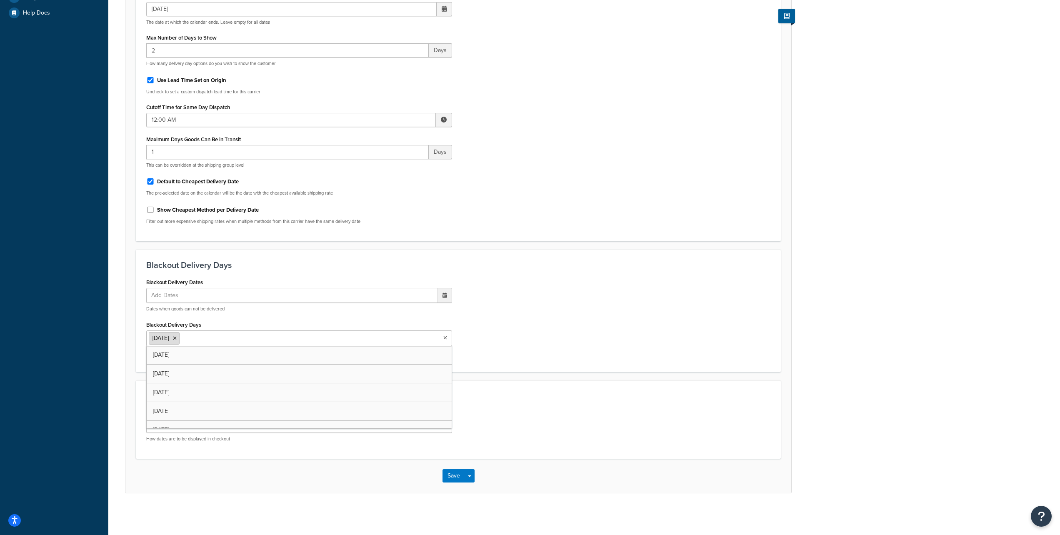
click at [177, 337] on icon at bounding box center [175, 338] width 4 height 5
click at [454, 478] on button "Save" at bounding box center [454, 475] width 23 height 13
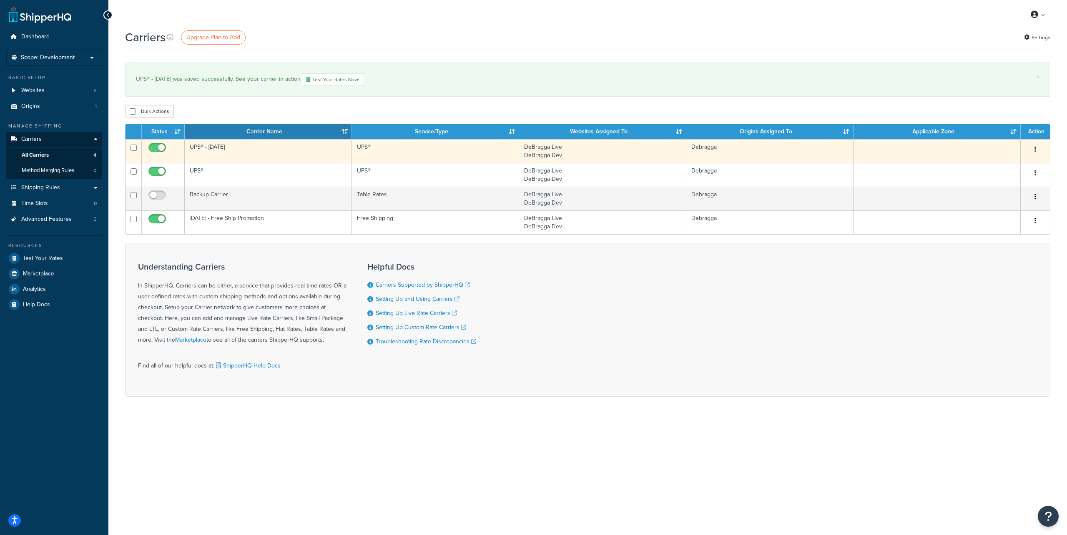
click at [1035, 150] on icon "button" at bounding box center [1035, 149] width 2 height 6
click at [1010, 162] on link "Edit" at bounding box center [1001, 166] width 66 height 17
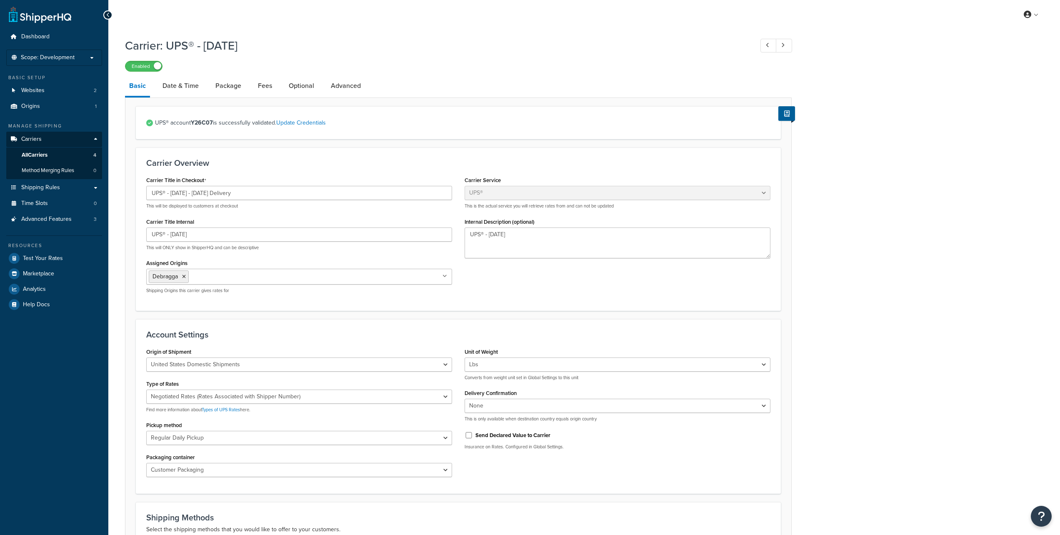
select select "ups"
click at [179, 84] on link "Date & Time" at bounding box center [180, 86] width 45 height 20
select select "yMd"
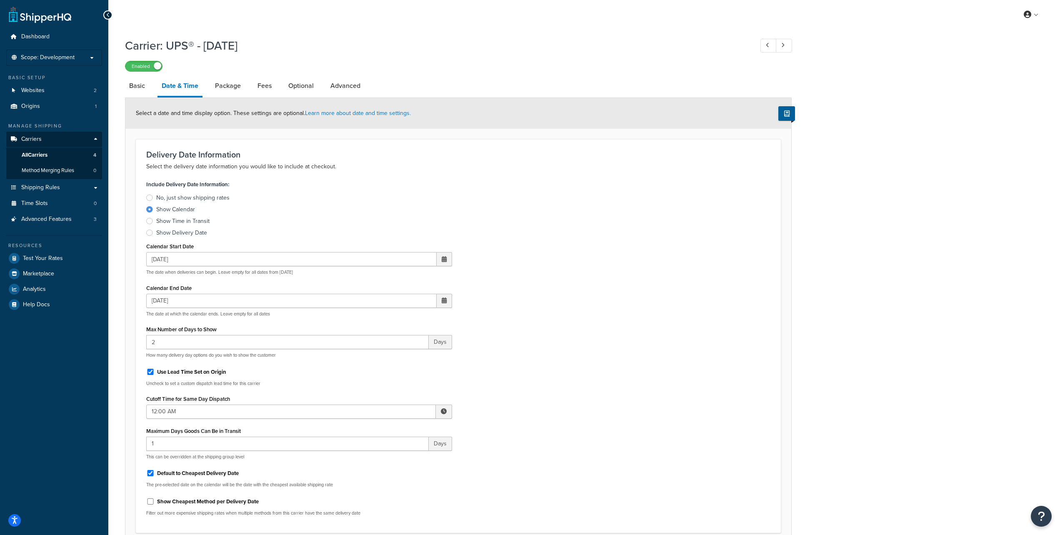
click at [445, 301] on span at bounding box center [444, 301] width 5 height 6
click at [439, 381] on td "22" at bounding box center [443, 379] width 14 height 13
type input "[DATE]"
click at [548, 354] on div "Include Delivery Date Information: No, just show shipping rates Show Calendar S…" at bounding box center [458, 350] width 637 height 344
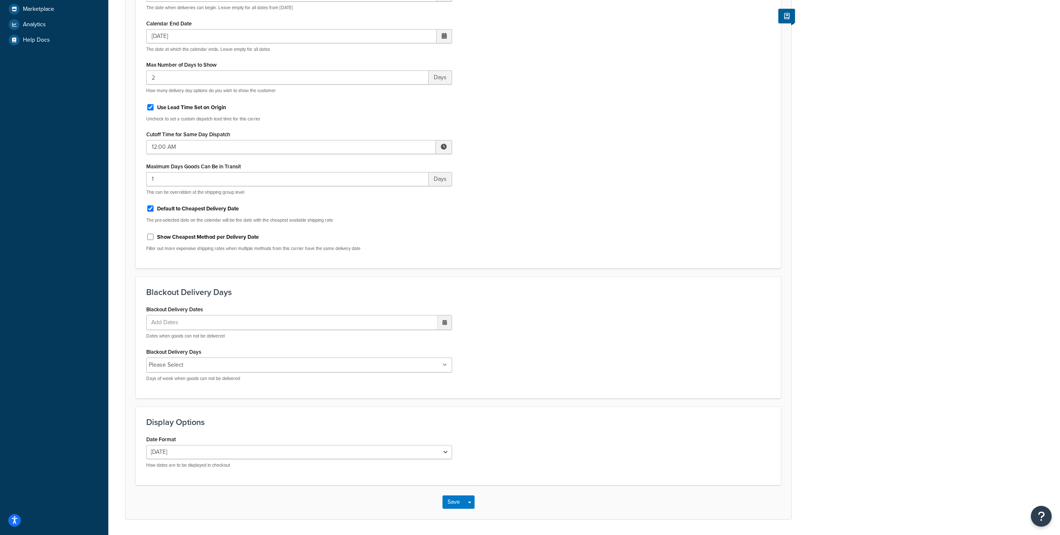
scroll to position [276, 0]
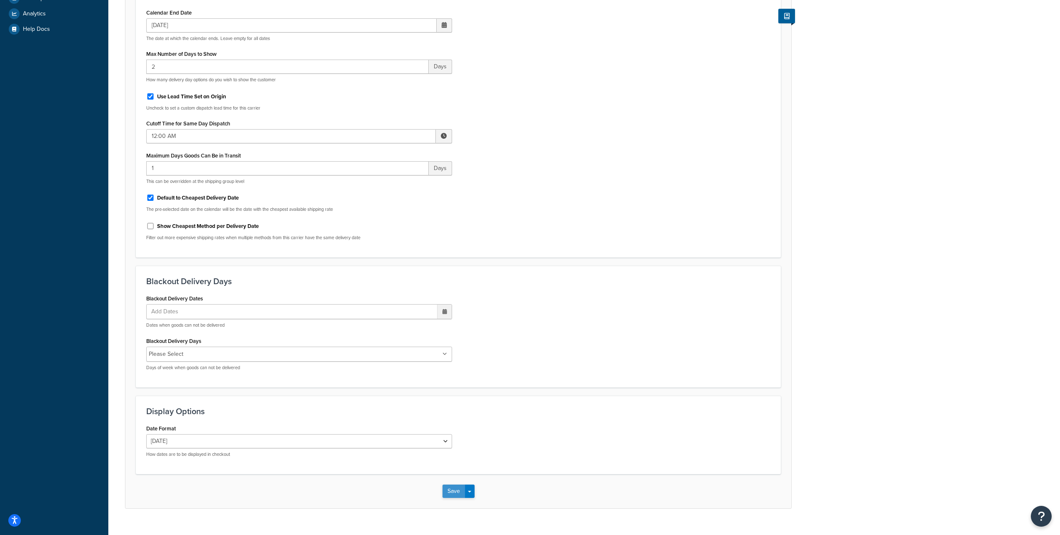
click at [452, 491] on button "Save" at bounding box center [454, 491] width 23 height 13
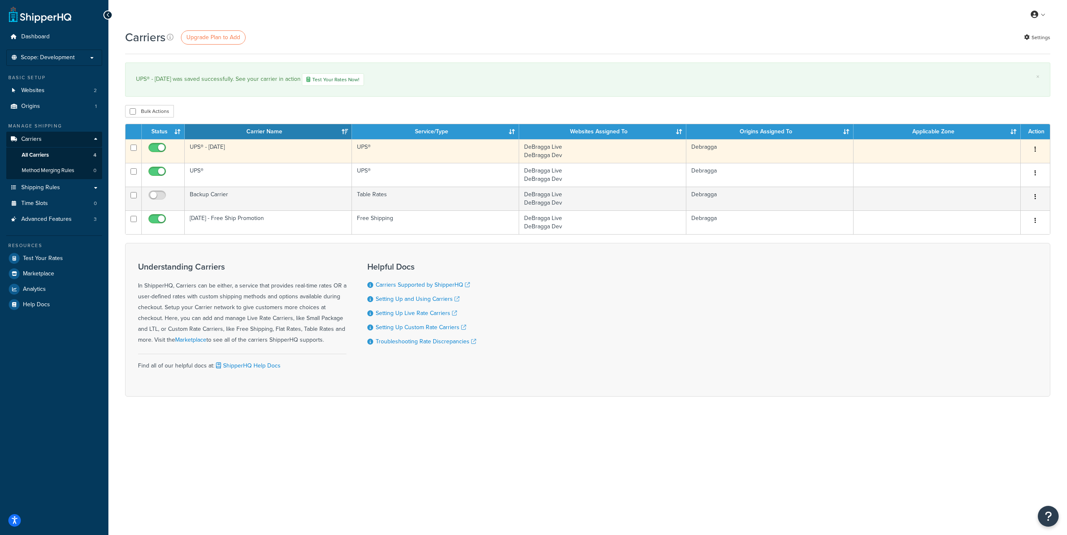
click at [1033, 149] on button "button" at bounding box center [1035, 149] width 12 height 13
click at [1009, 163] on link "Edit" at bounding box center [1001, 166] width 66 height 17
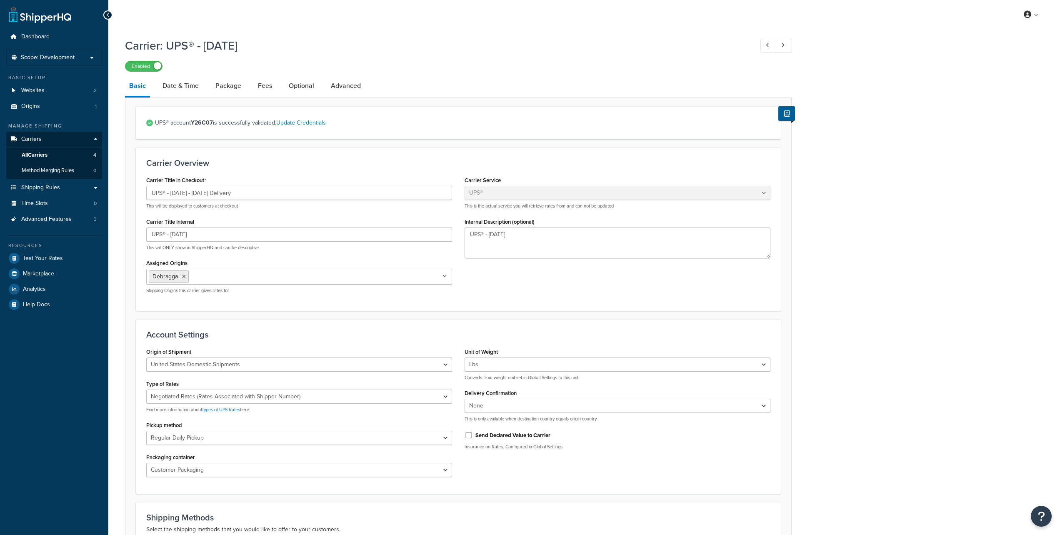
select select "ups"
click at [178, 87] on link "Date & Time" at bounding box center [180, 86] width 45 height 20
select select "yMd"
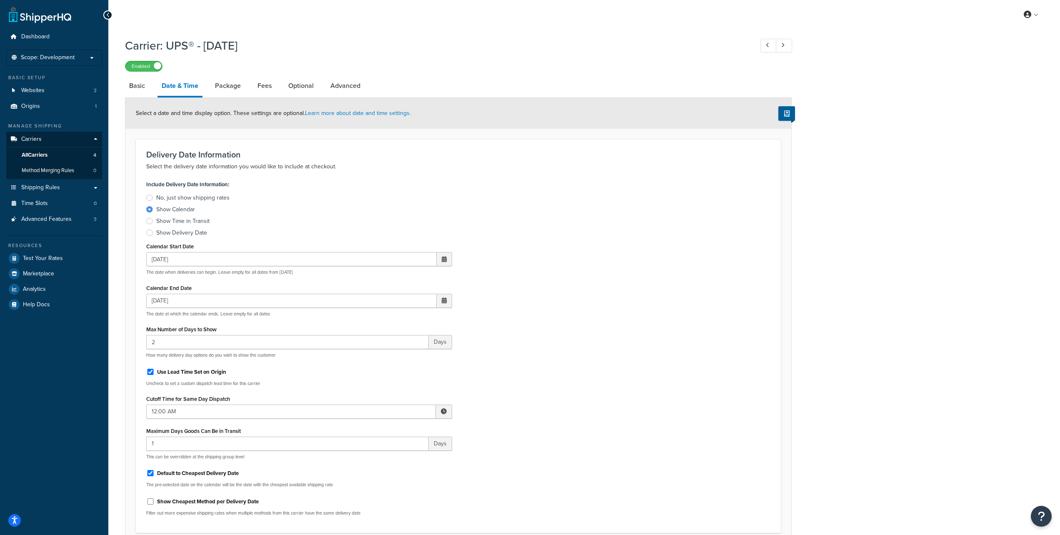
click at [928, 68] on div "Carrier: UPS® - Thanksgiving Enabled Basic Date & Time Package Fees Optional Ad…" at bounding box center [584, 419] width 952 height 772
click at [54, 188] on span "Shipping Rules" at bounding box center [40, 187] width 39 height 7
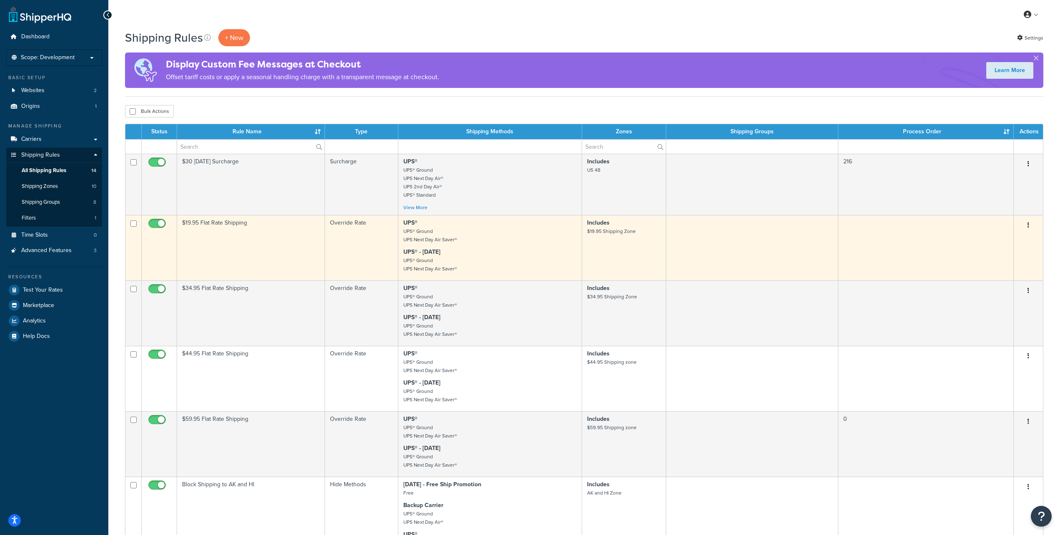
click at [1030, 225] on button "button" at bounding box center [1029, 225] width 12 height 13
click at [1016, 236] on link "Edit" at bounding box center [1001, 241] width 66 height 17
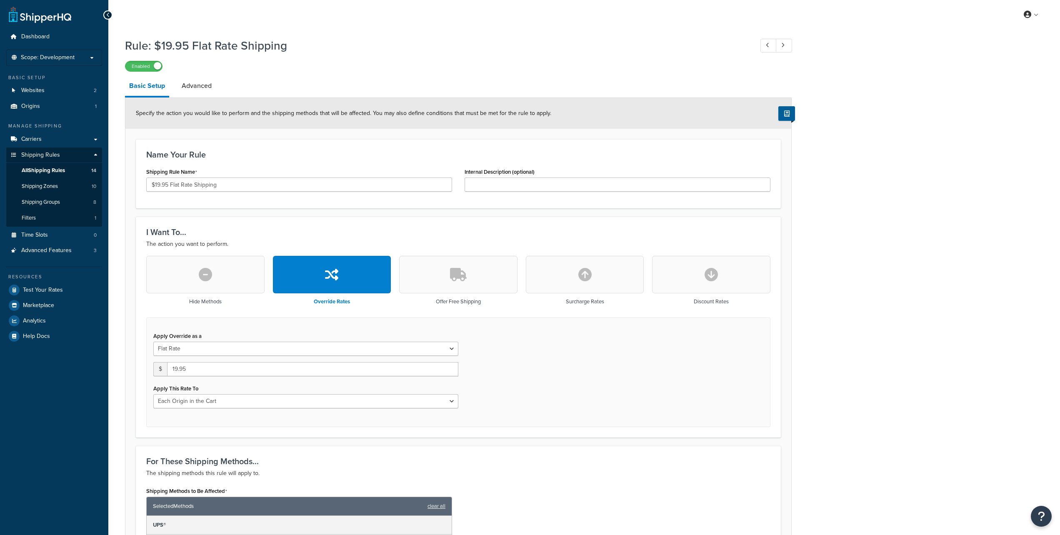
select select "LOCATION"
click at [196, 85] on link "Advanced" at bounding box center [197, 86] width 38 height 20
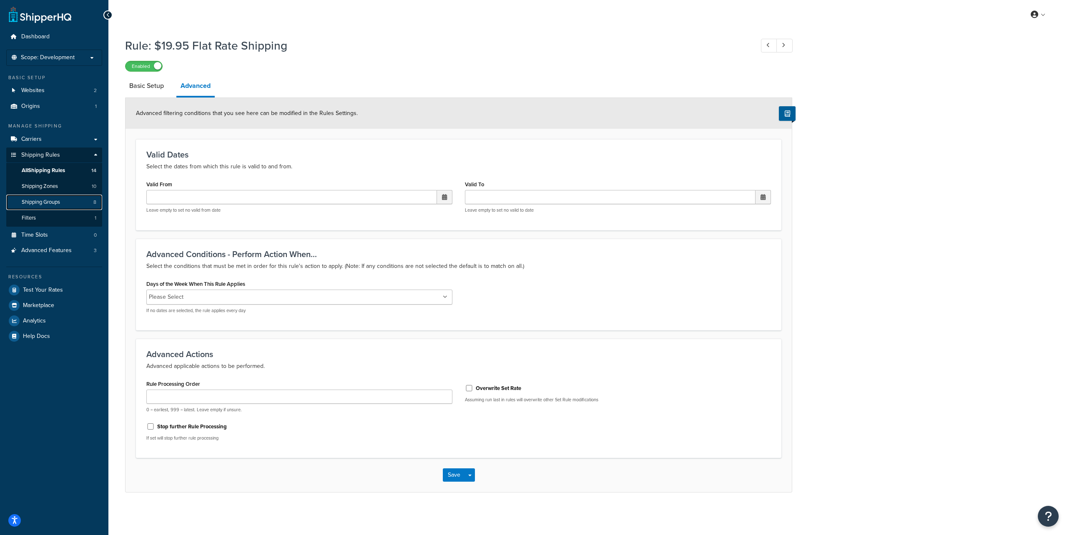
click at [48, 200] on span "Shipping Groups" at bounding box center [41, 202] width 38 height 7
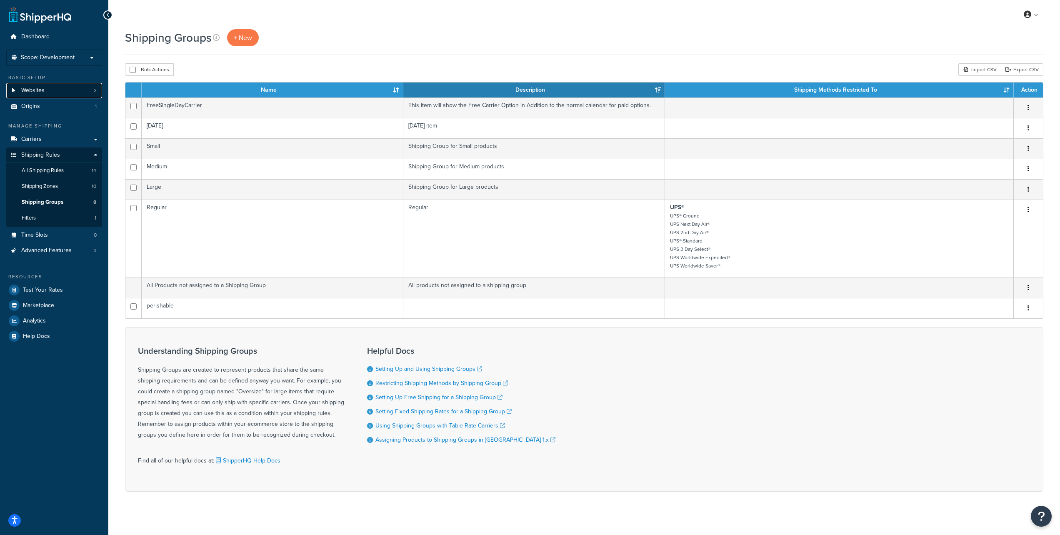
click at [42, 92] on span "Websites" at bounding box center [32, 90] width 23 height 7
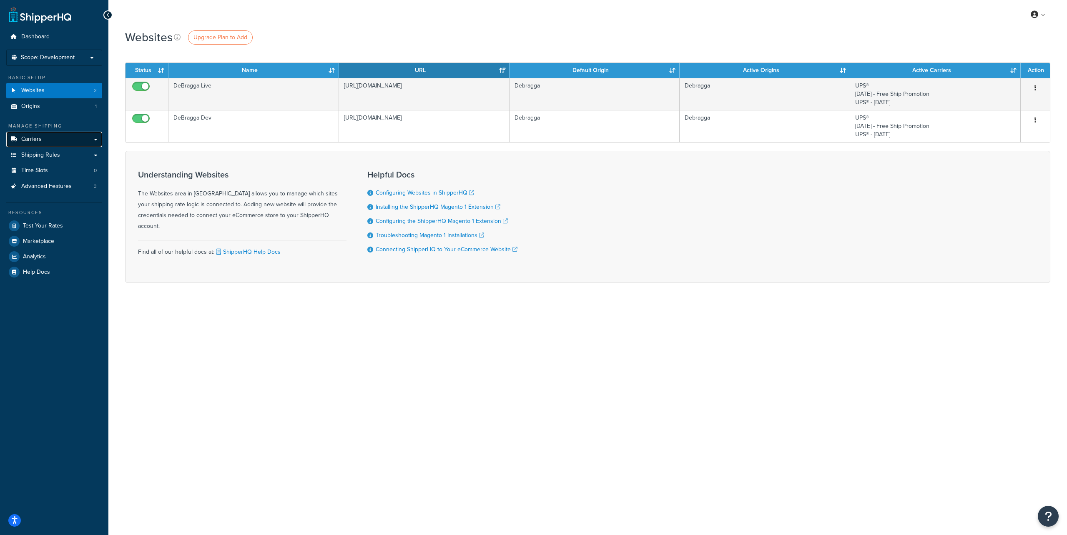
click at [54, 141] on link "Carriers" at bounding box center [54, 139] width 96 height 15
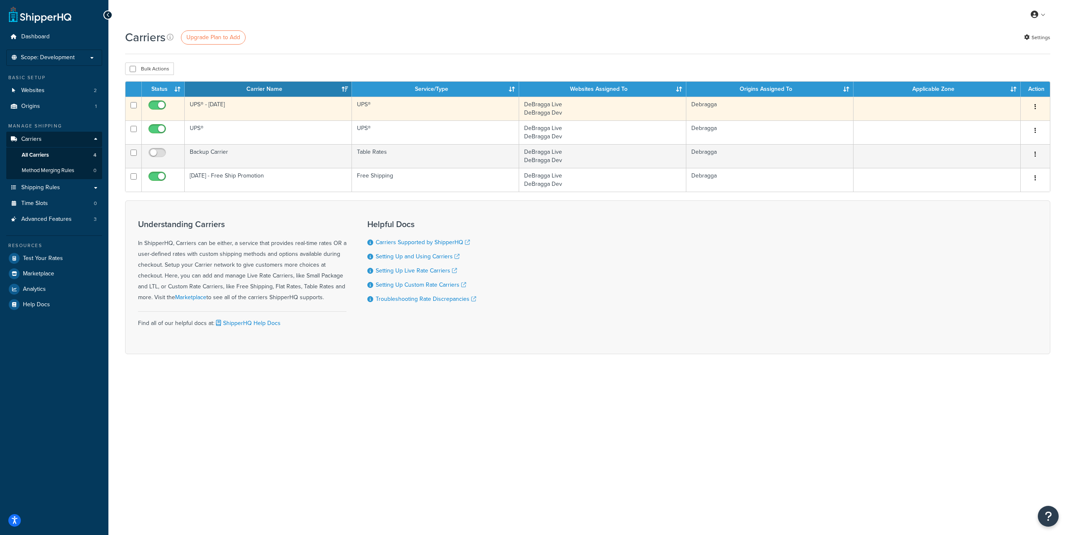
click at [1034, 107] on icon "button" at bounding box center [1035, 107] width 2 height 6
click at [999, 120] on link "Edit" at bounding box center [1001, 123] width 66 height 17
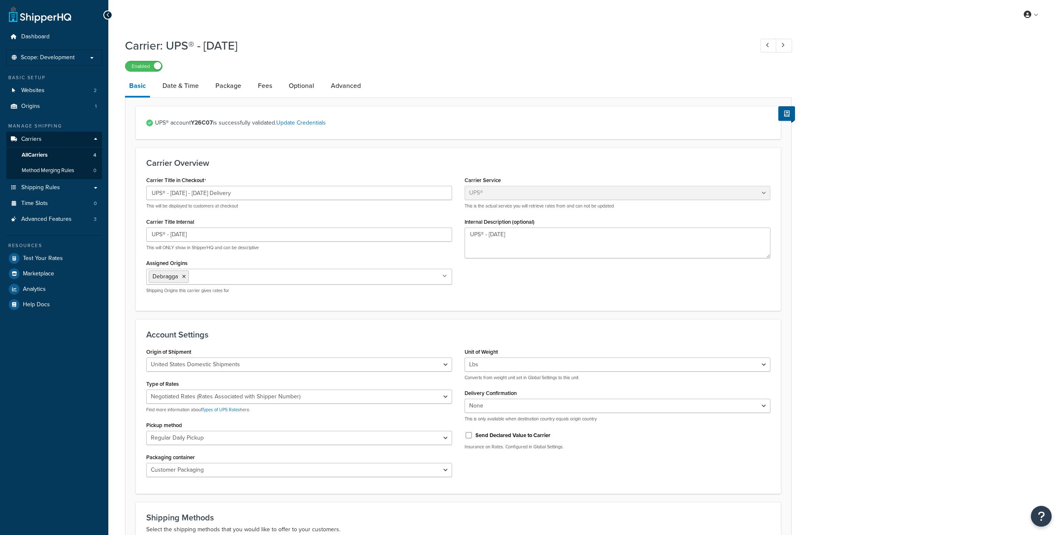
select select "ups"
click at [176, 89] on link "Date & Time" at bounding box center [180, 86] width 45 height 20
select select "yMd"
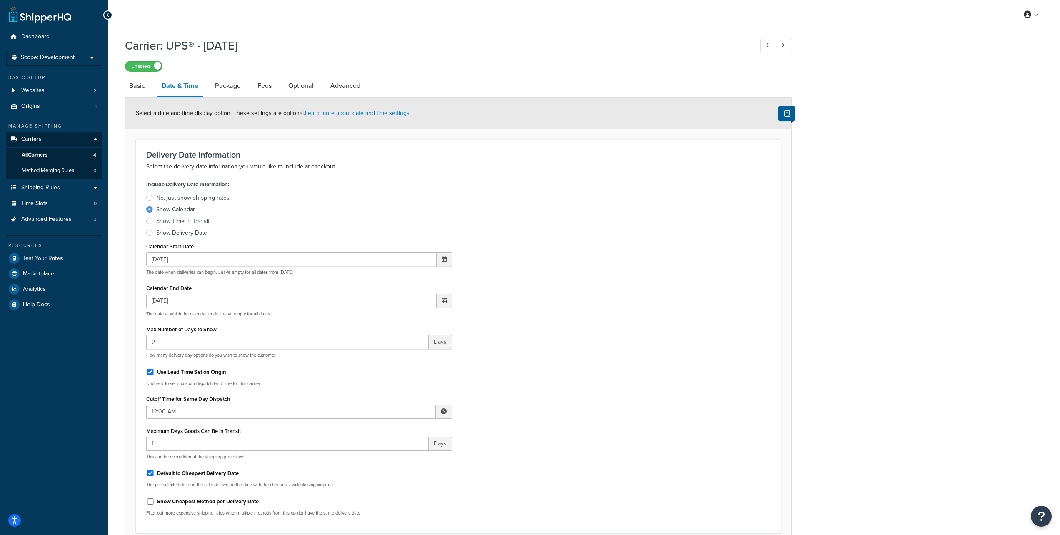
click at [441, 259] on span at bounding box center [444, 259] width 15 height 14
click at [384, 338] on td "18" at bounding box center [386, 338] width 14 height 13
type input "11/18/2025"
click at [558, 313] on div "Include Delivery Date Information: No, just show shipping rates Show Calendar S…" at bounding box center [458, 350] width 637 height 344
click at [445, 303] on span at bounding box center [444, 301] width 5 height 6
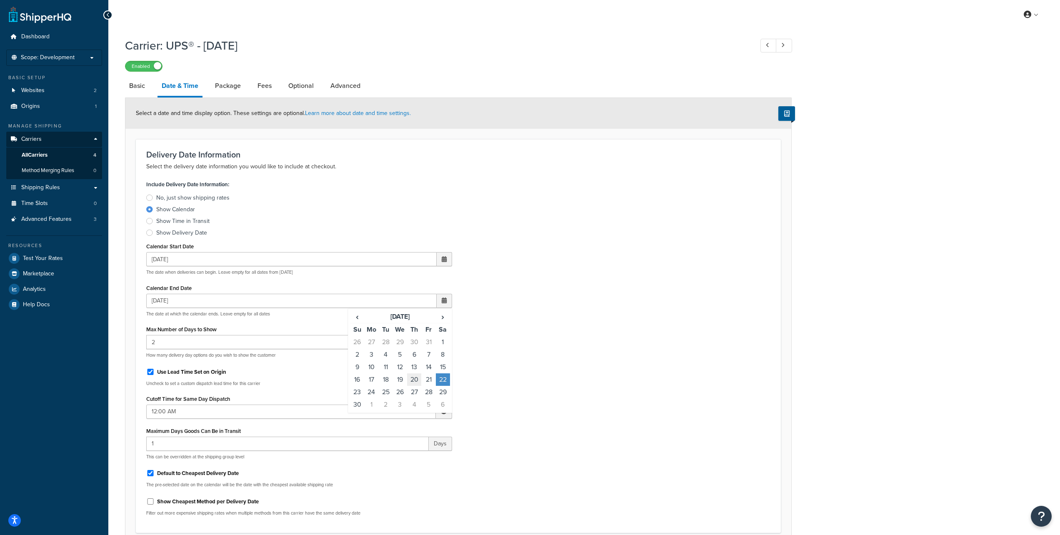
click at [414, 381] on td "20" at bounding box center [414, 379] width 14 height 13
type input "11/20/2025"
click at [597, 311] on div "Include Delivery Date Information: No, just show shipping rates Show Calendar S…" at bounding box center [458, 350] width 637 height 344
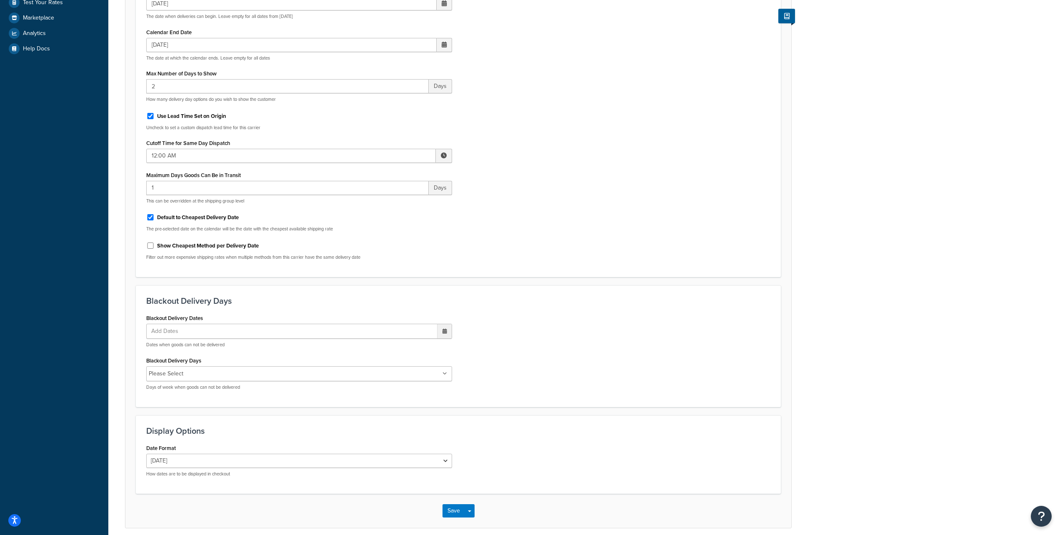
scroll to position [257, 0]
click at [452, 510] on button "Save" at bounding box center [454, 509] width 23 height 13
